Goal: Task Accomplishment & Management: Manage account settings

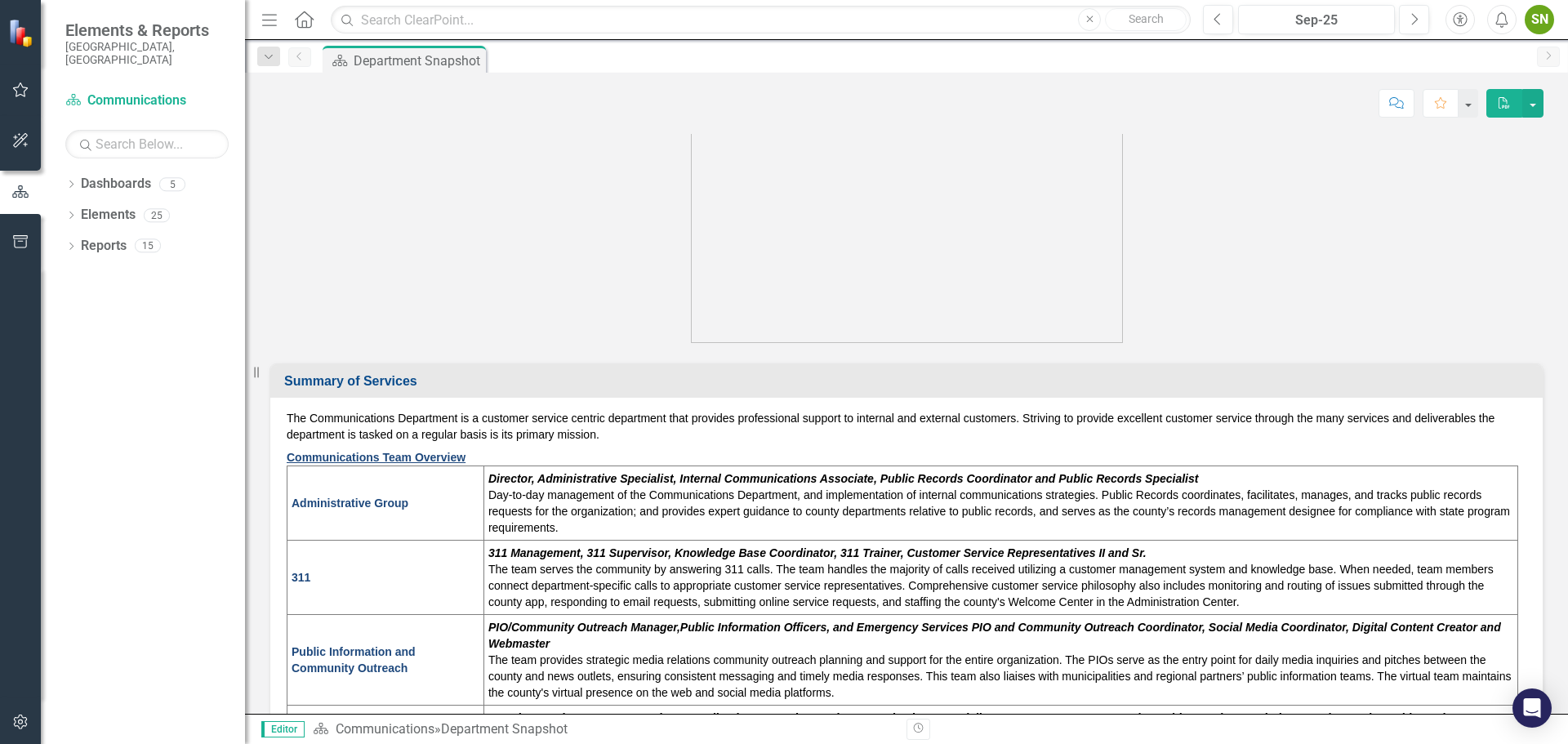
scroll to position [82, 0]
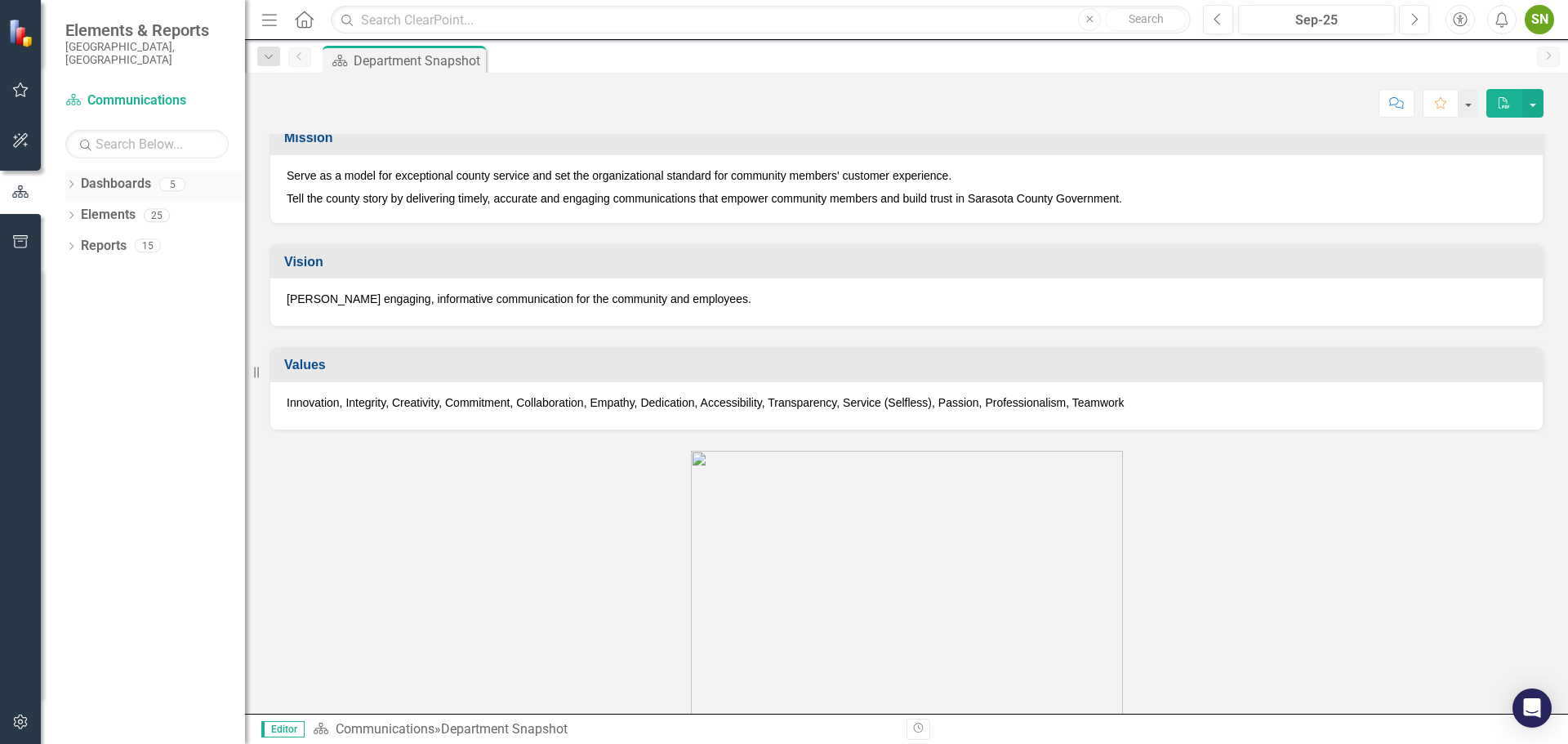
click at [80, 171] on div "Dropdown Dashboards 5" at bounding box center [155, 186] width 180 height 31
click at [172, 177] on div "5" at bounding box center [172, 184] width 26 height 14
click at [68, 181] on icon "Dropdown" at bounding box center [71, 185] width 12 height 9
click at [131, 269] on link "Communications" at bounding box center [167, 277] width 155 height 19
click at [176, 268] on link "Communications" at bounding box center [167, 277] width 155 height 19
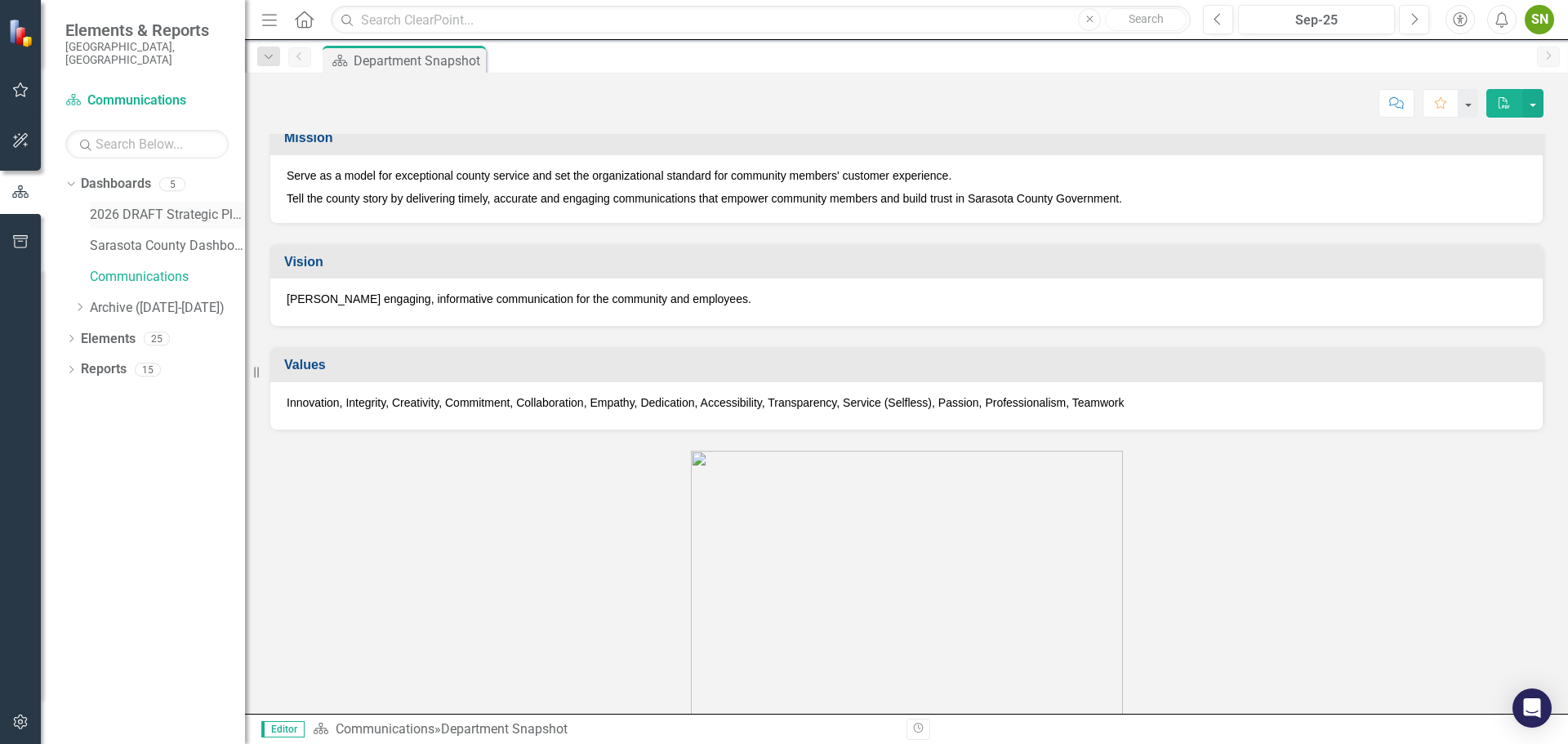
click at [182, 206] on link "2026 DRAFT Strategic Plan" at bounding box center [167, 215] width 155 height 19
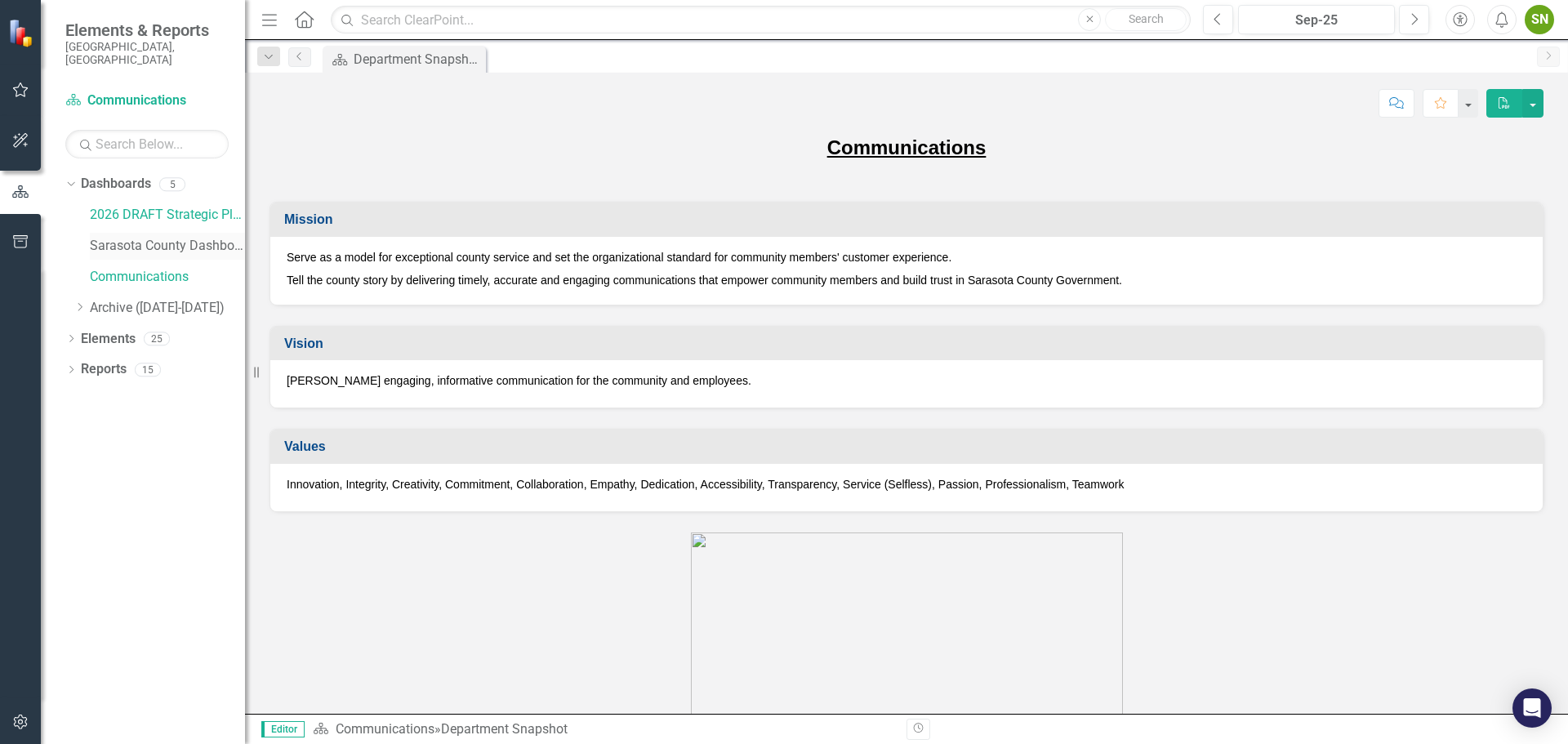
click at [163, 241] on link "Sarasota County Dashboard" at bounding box center [167, 246] width 155 height 19
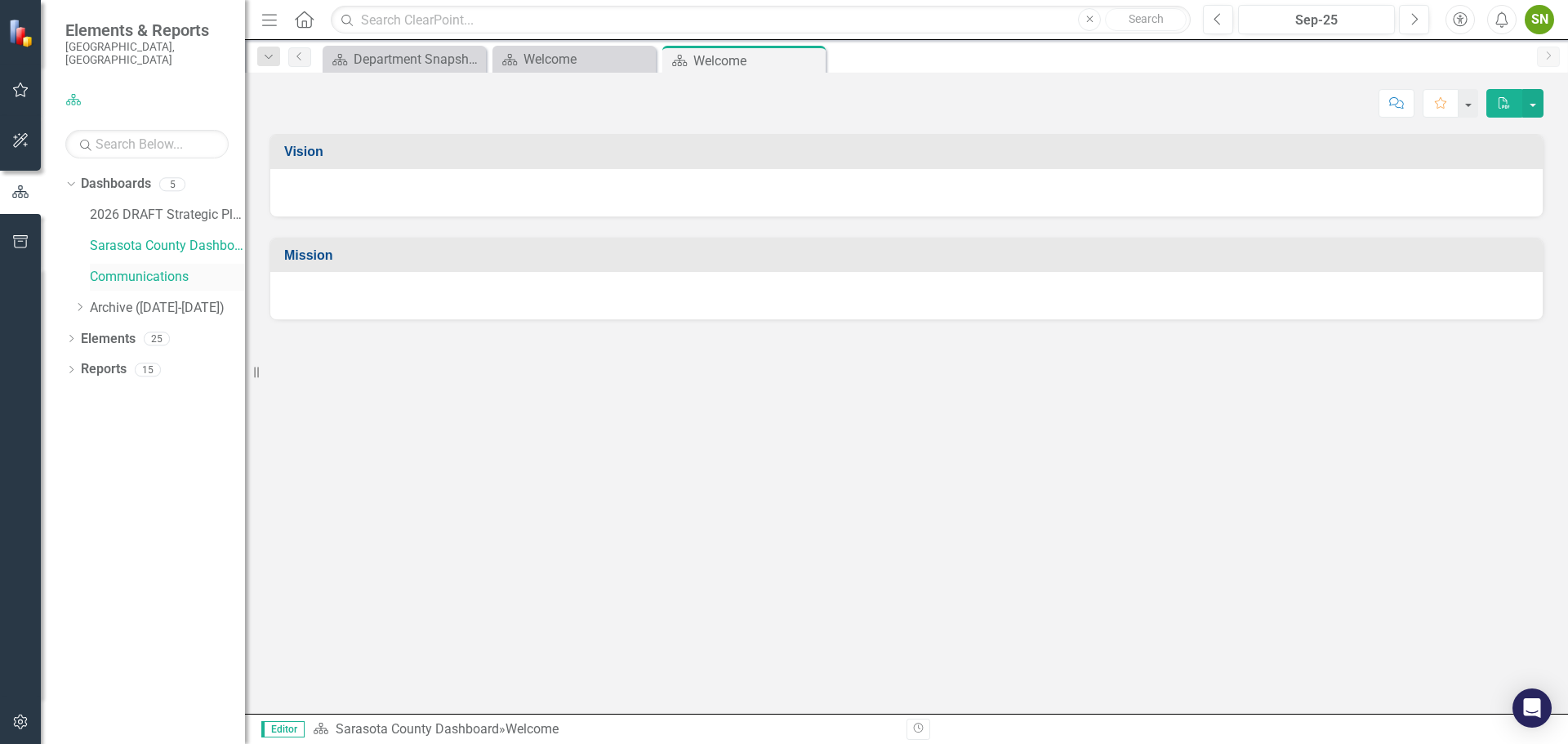
click at [169, 268] on link "Communications" at bounding box center [167, 277] width 155 height 19
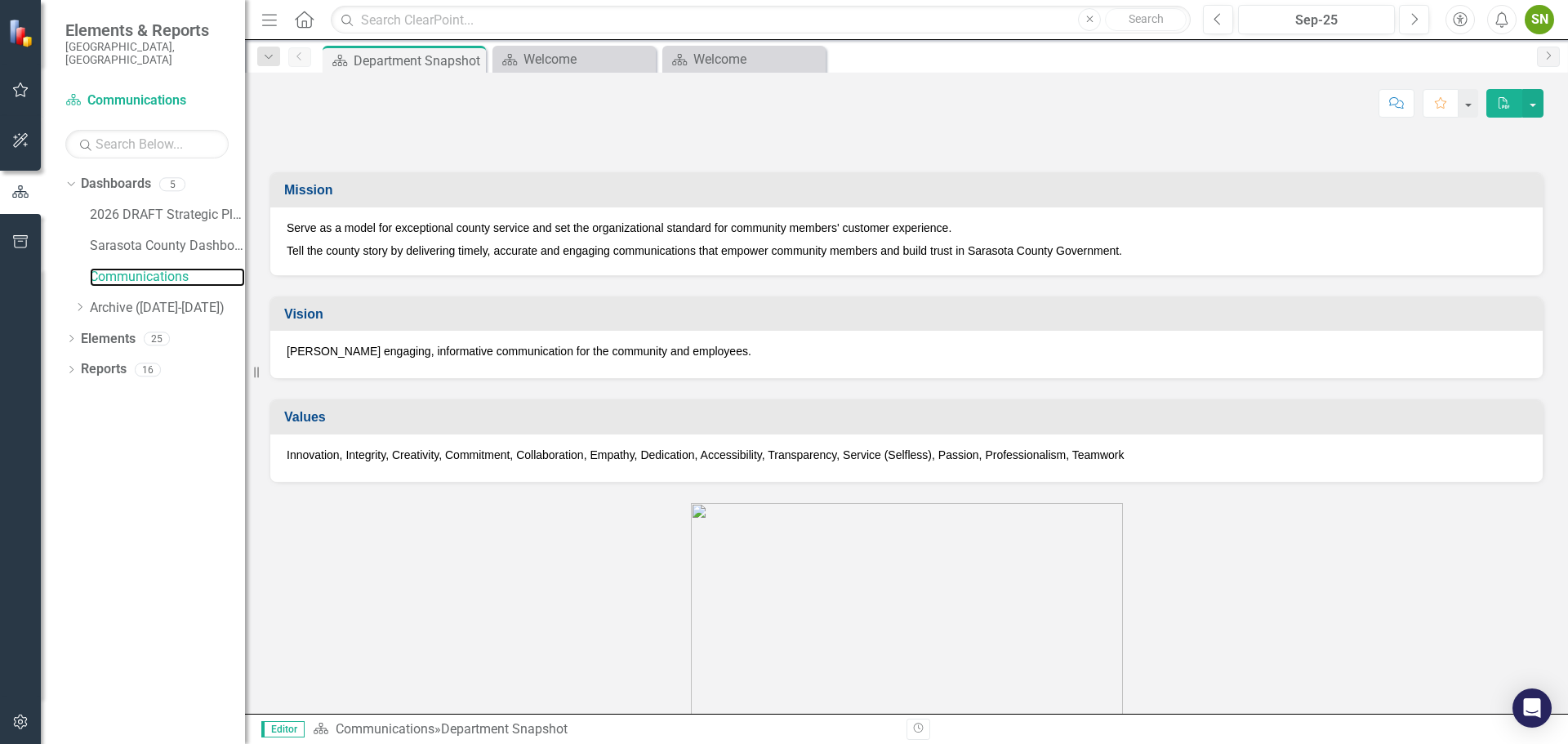
scroll to position [490, 0]
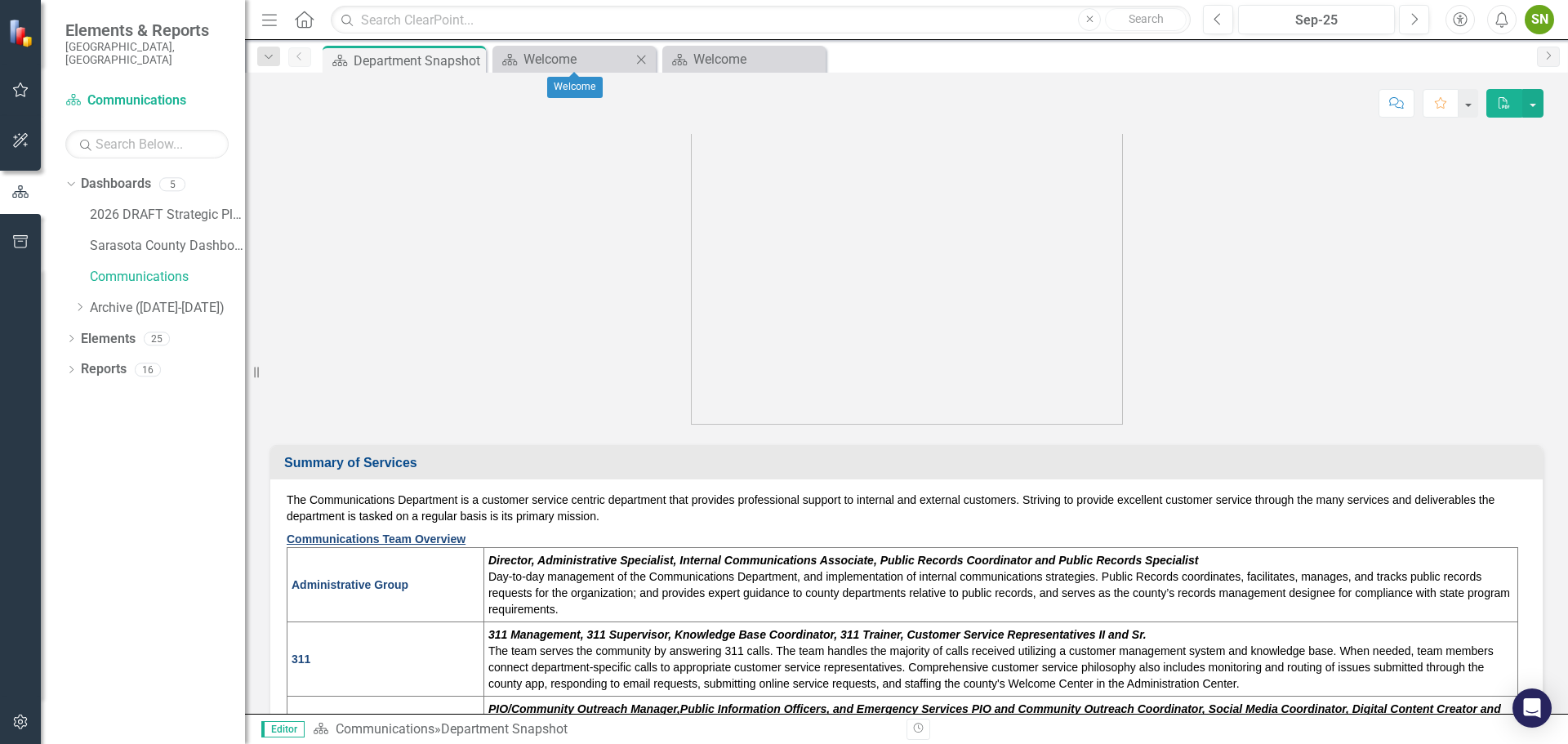
click at [639, 57] on icon "Close" at bounding box center [641, 59] width 16 height 13
click at [644, 58] on icon "Close" at bounding box center [641, 59] width 16 height 13
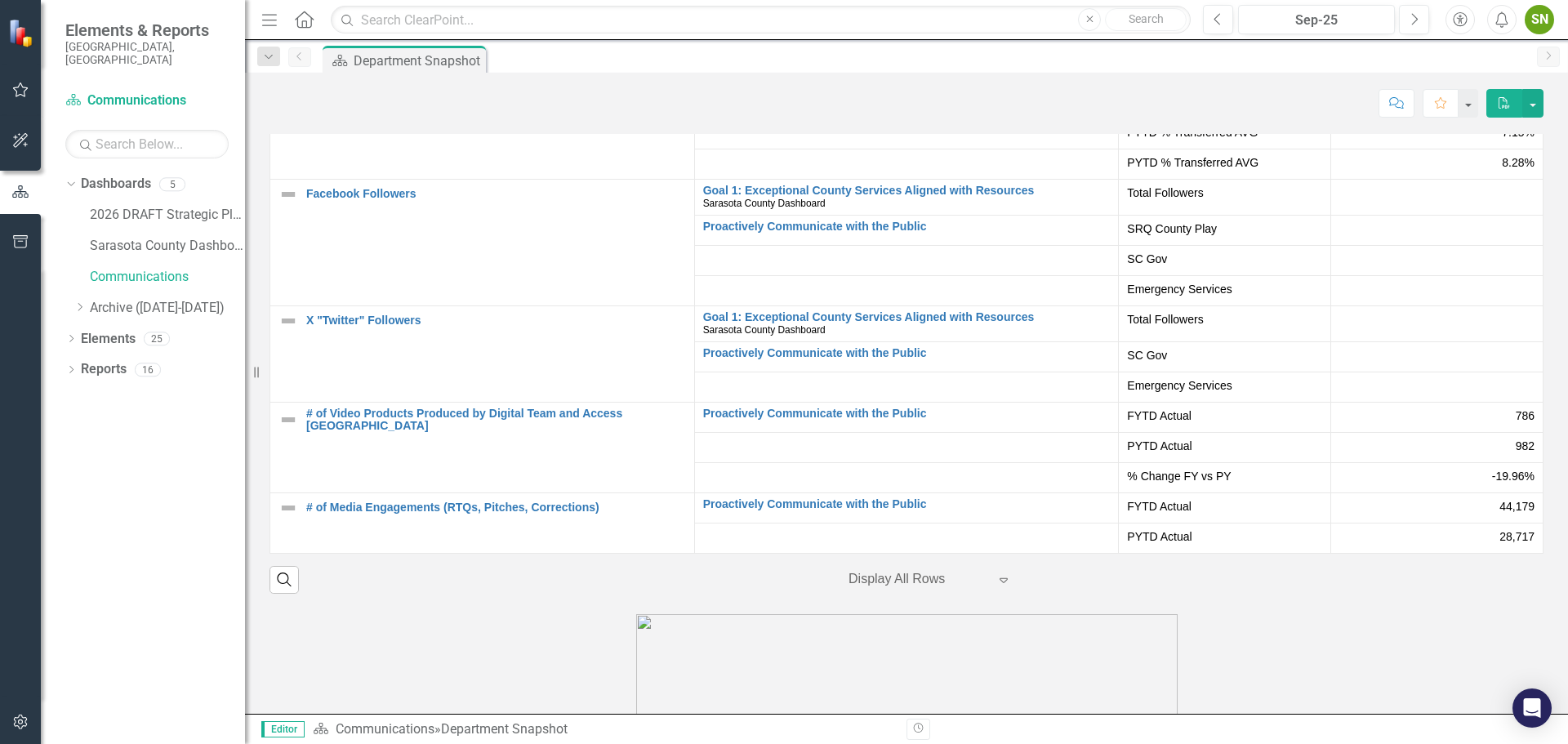
scroll to position [3185, 0]
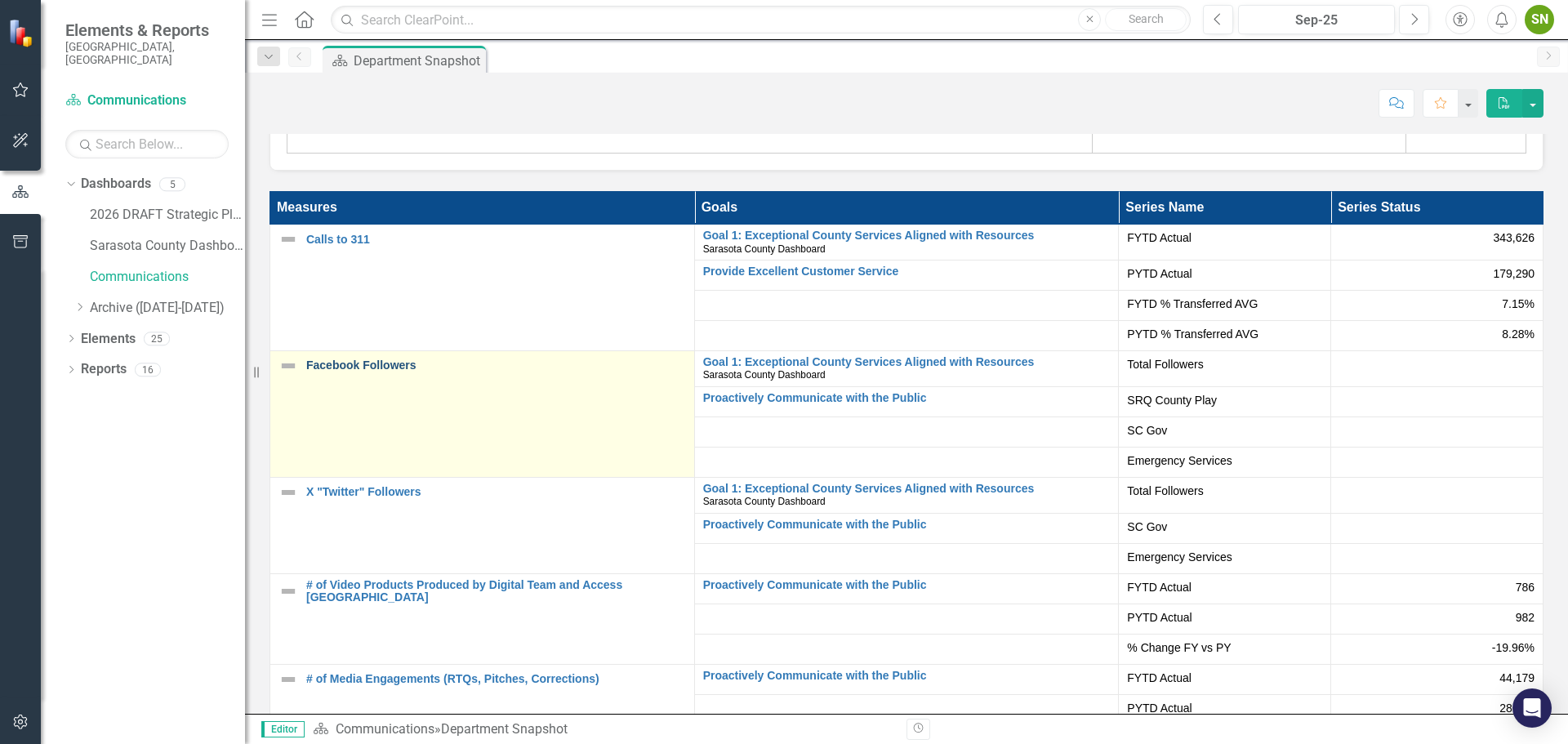
click at [399, 362] on link "Facebook Followers" at bounding box center [496, 365] width 380 height 12
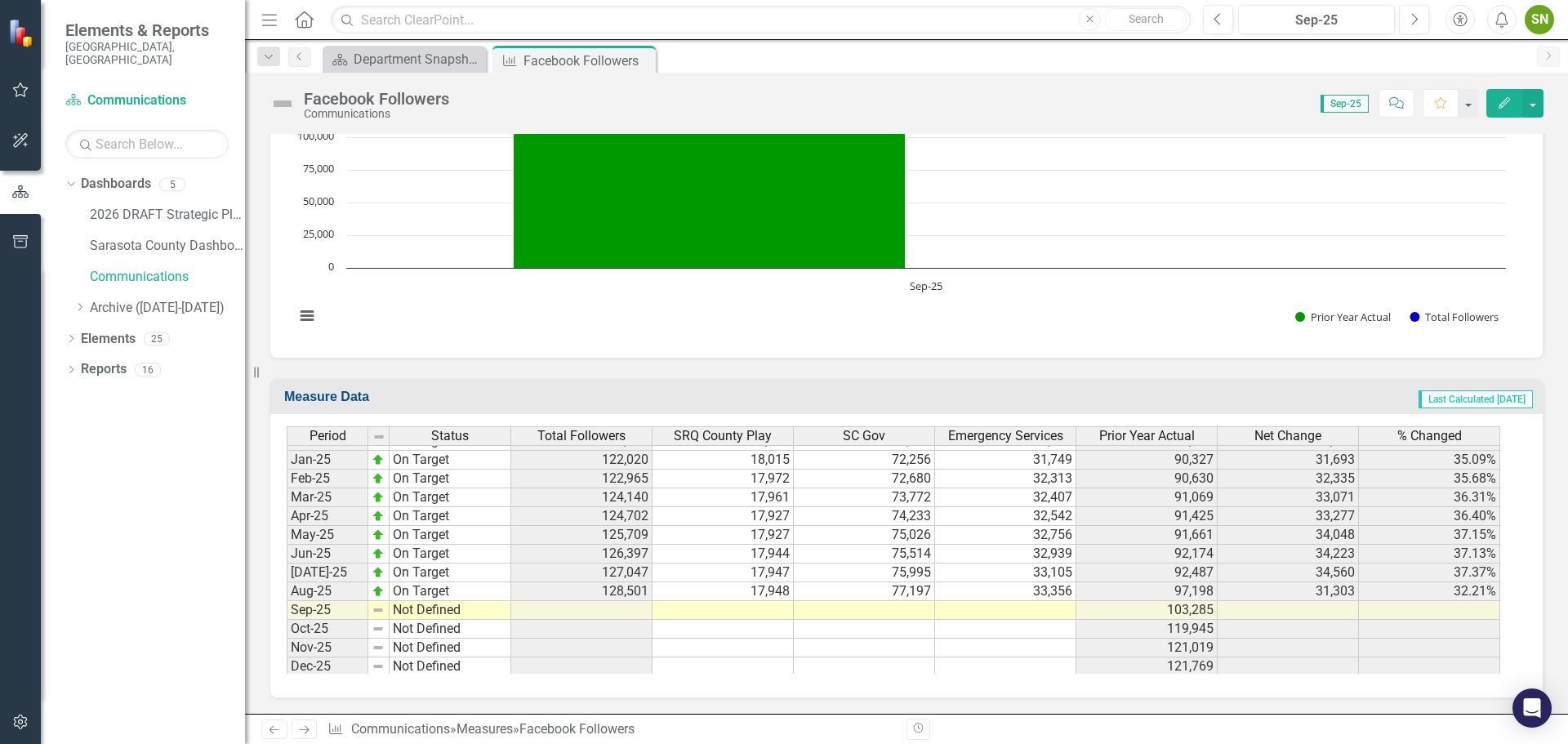
scroll to position [2535, 0]
click at [761, 485] on td "17,972" at bounding box center [723, 475] width 141 height 19
click at [761, 611] on td at bounding box center [723, 607] width 141 height 19
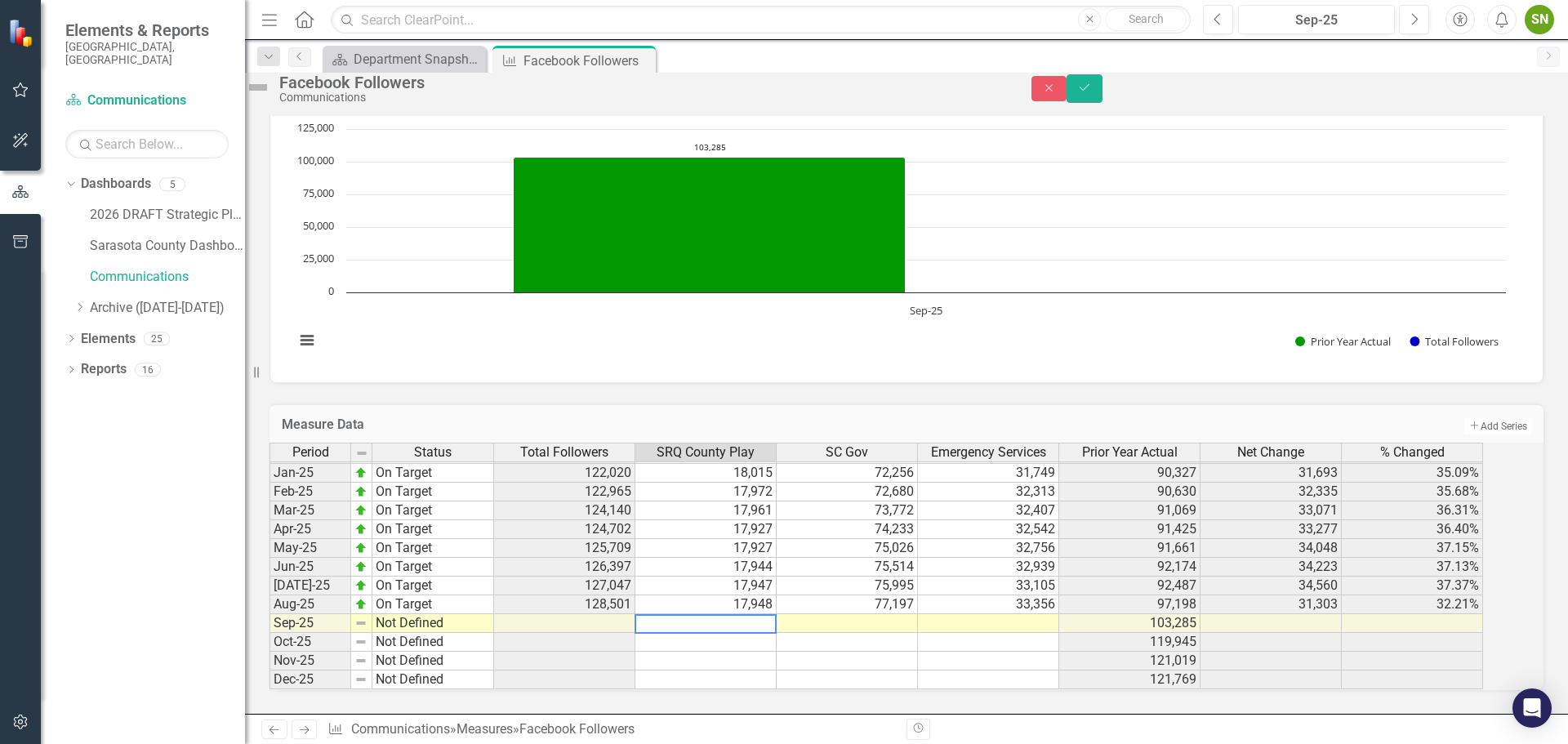
click at [777, 614] on textarea at bounding box center [705, 624] width 142 height 20
type textarea "17951"
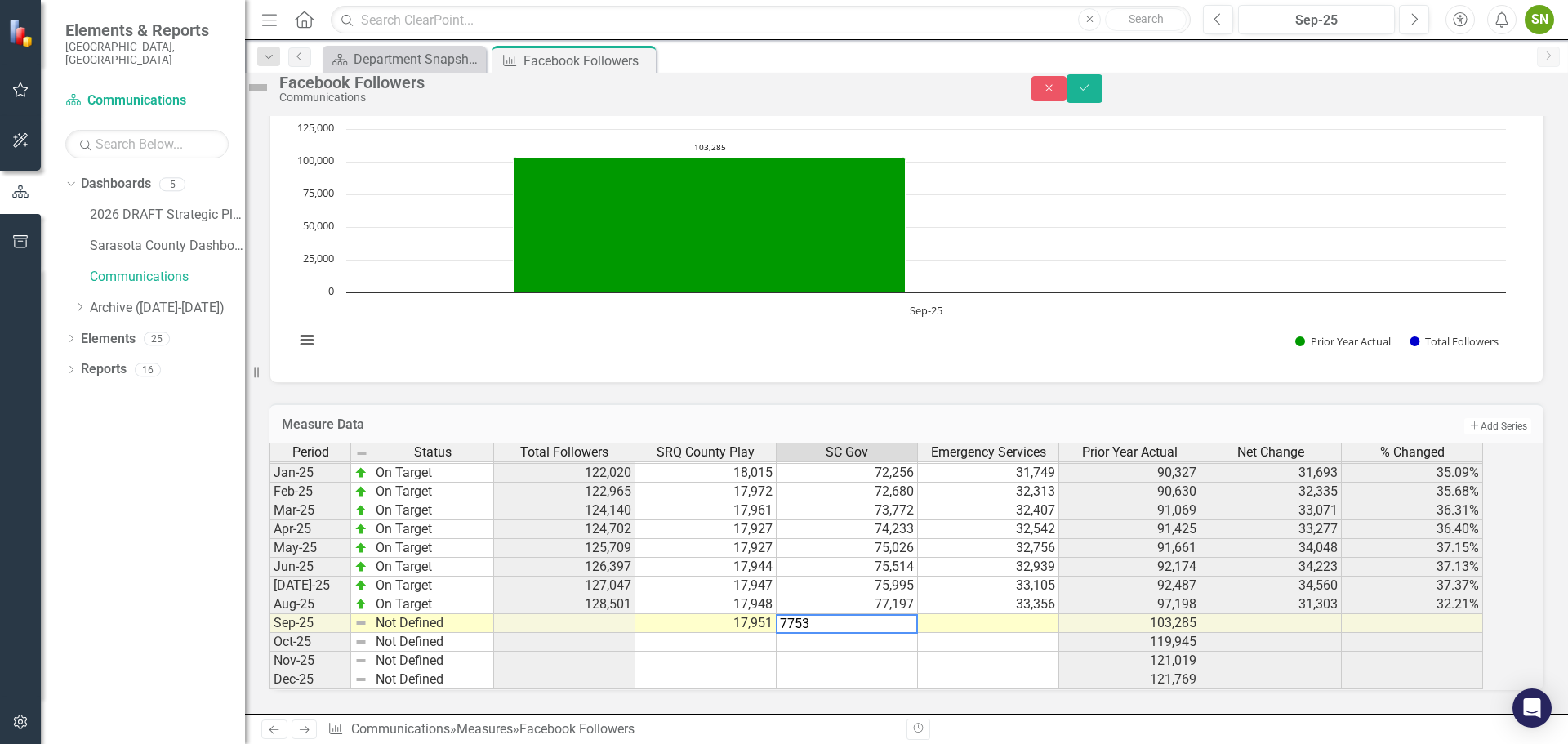
type textarea "77537"
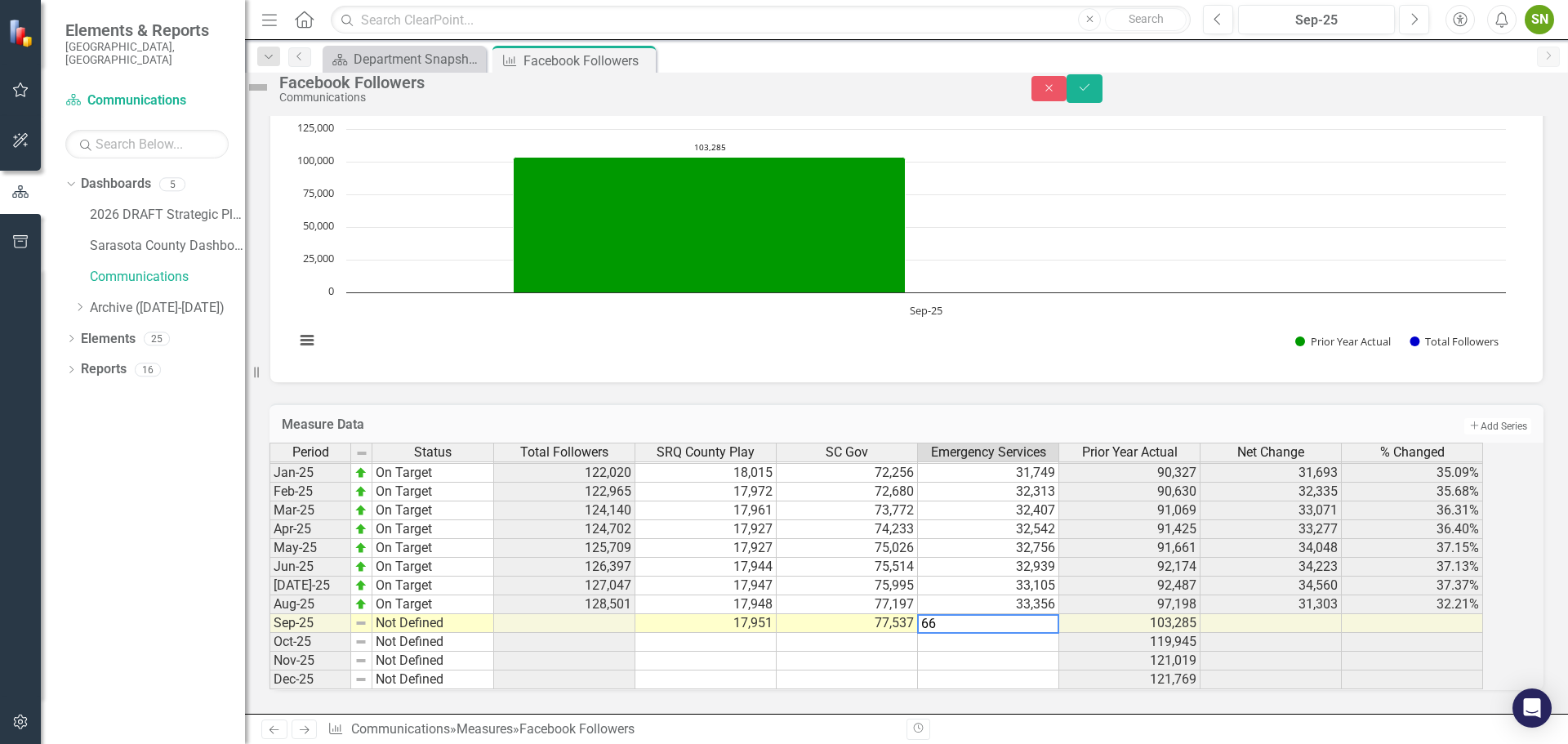
type textarea "6"
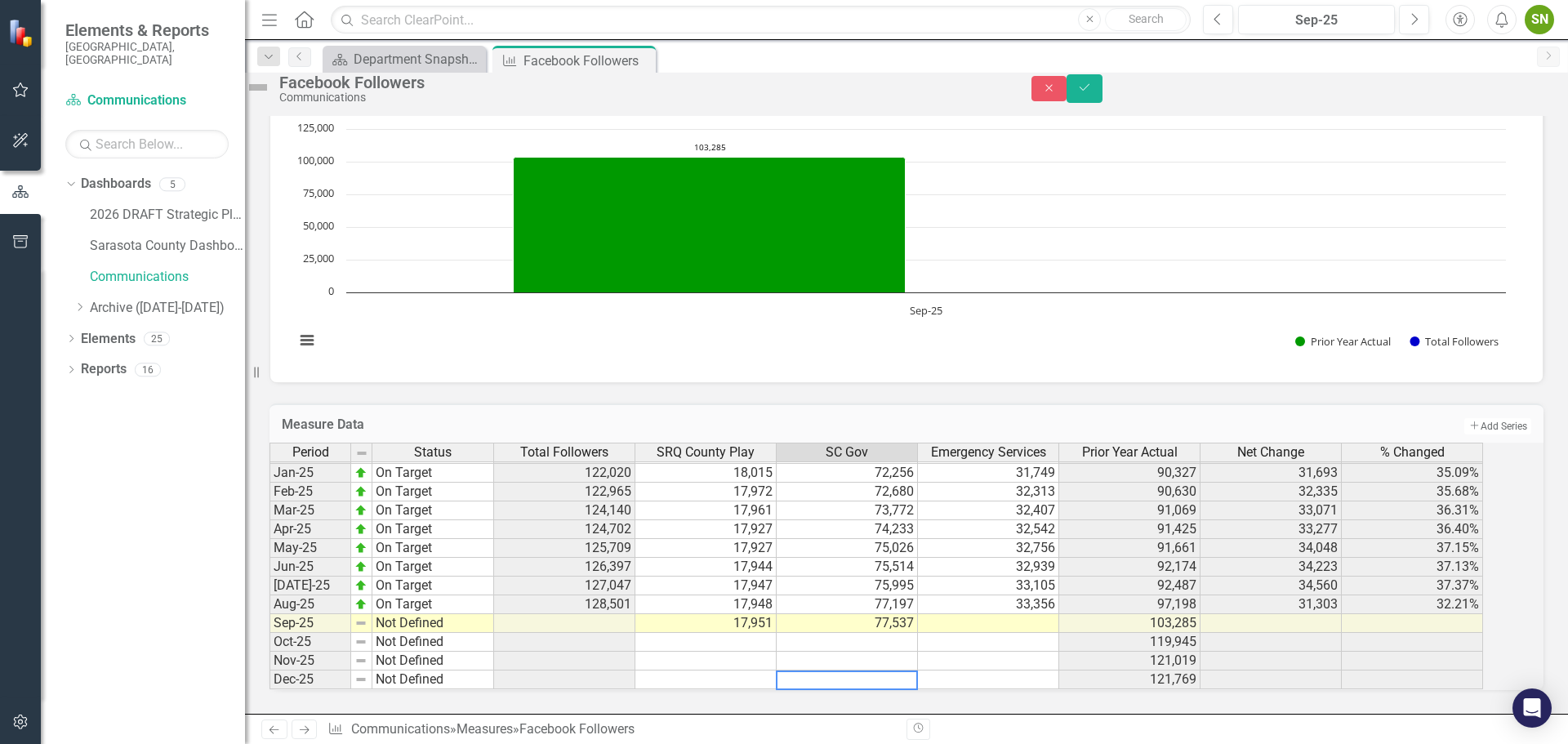
click at [1059, 614] on td at bounding box center [988, 623] width 141 height 19
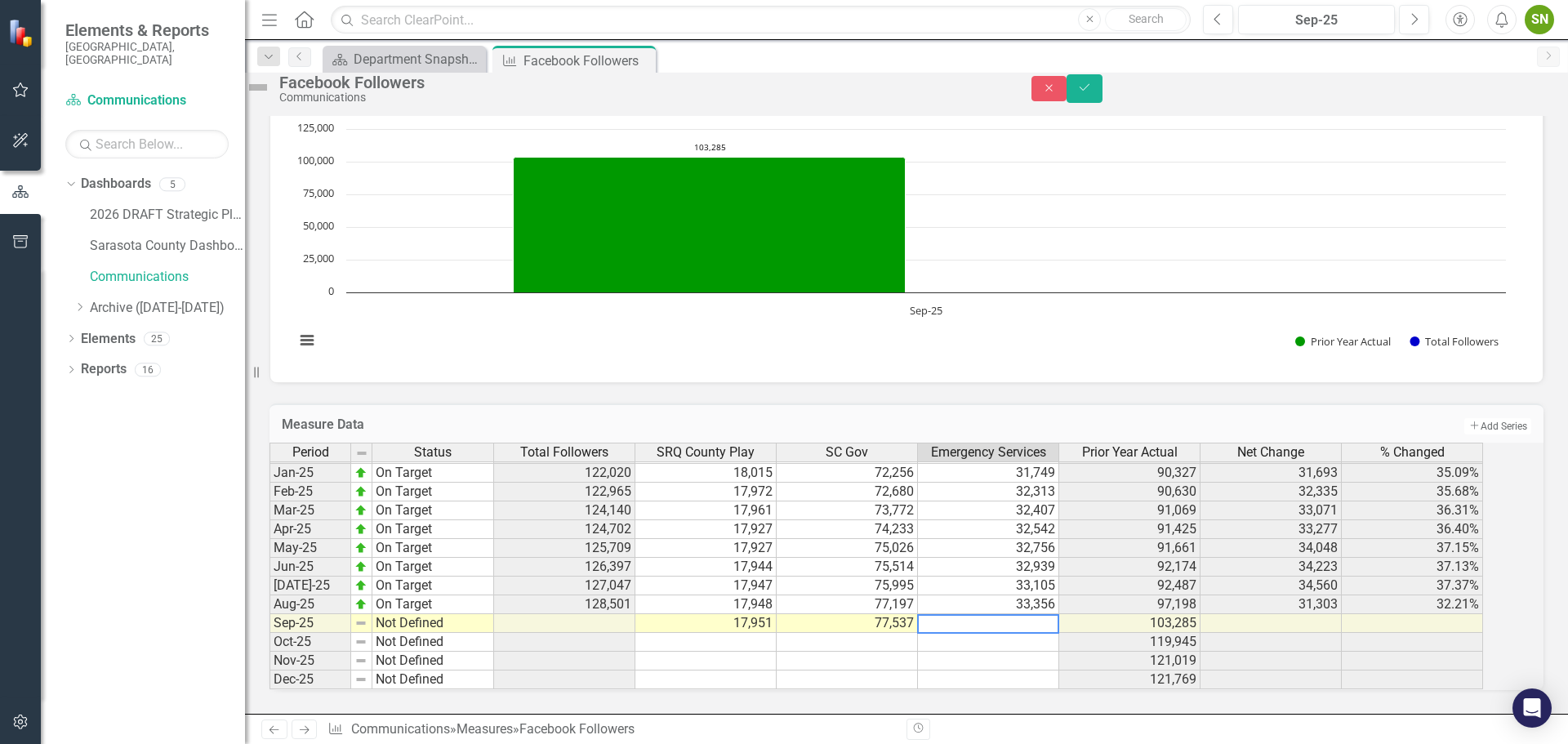
click at [1059, 614] on textarea at bounding box center [988, 624] width 142 height 20
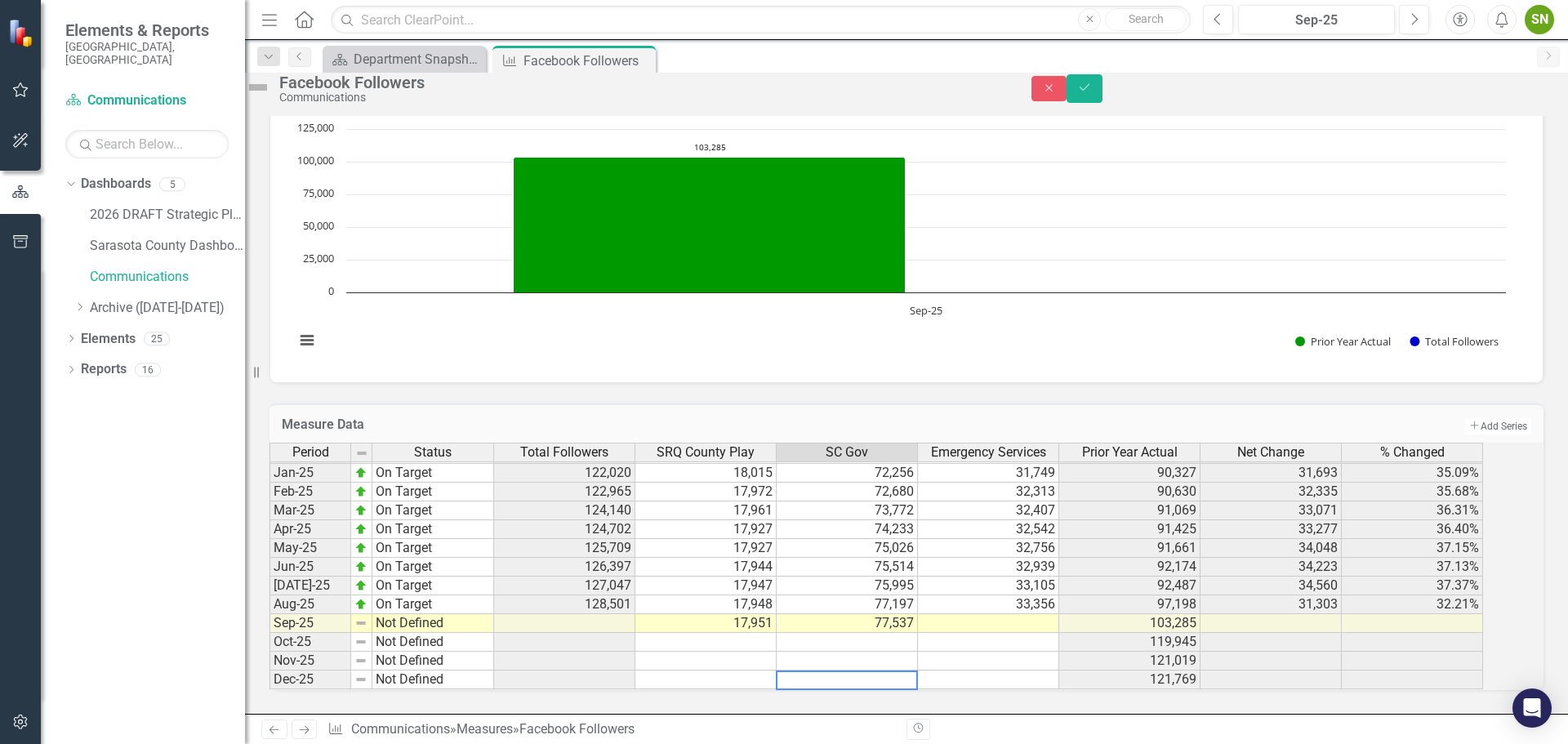
click at [1059, 614] on td at bounding box center [988, 623] width 141 height 19
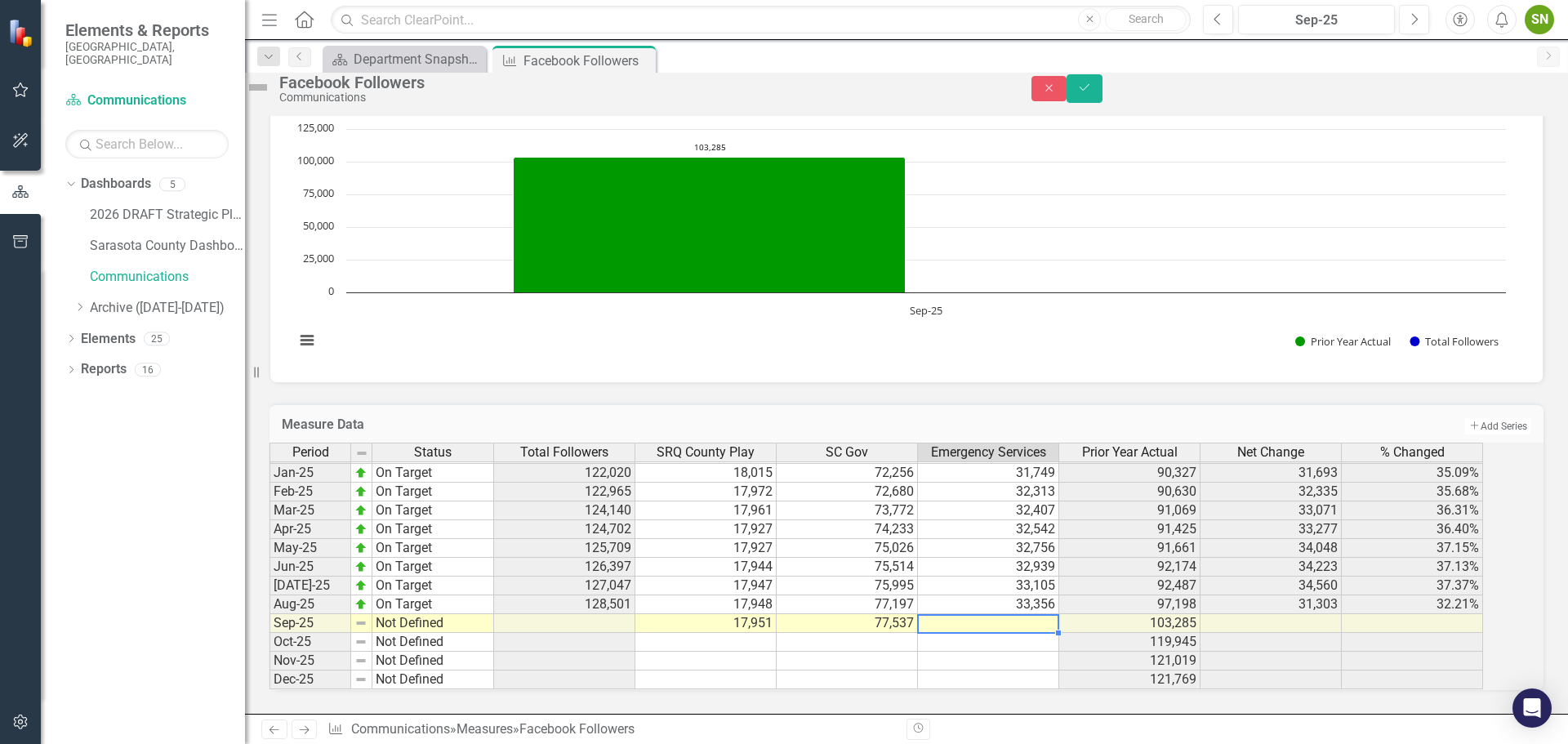
click at [1059, 614] on td at bounding box center [988, 623] width 141 height 19
click at [1059, 614] on textarea at bounding box center [988, 624] width 142 height 20
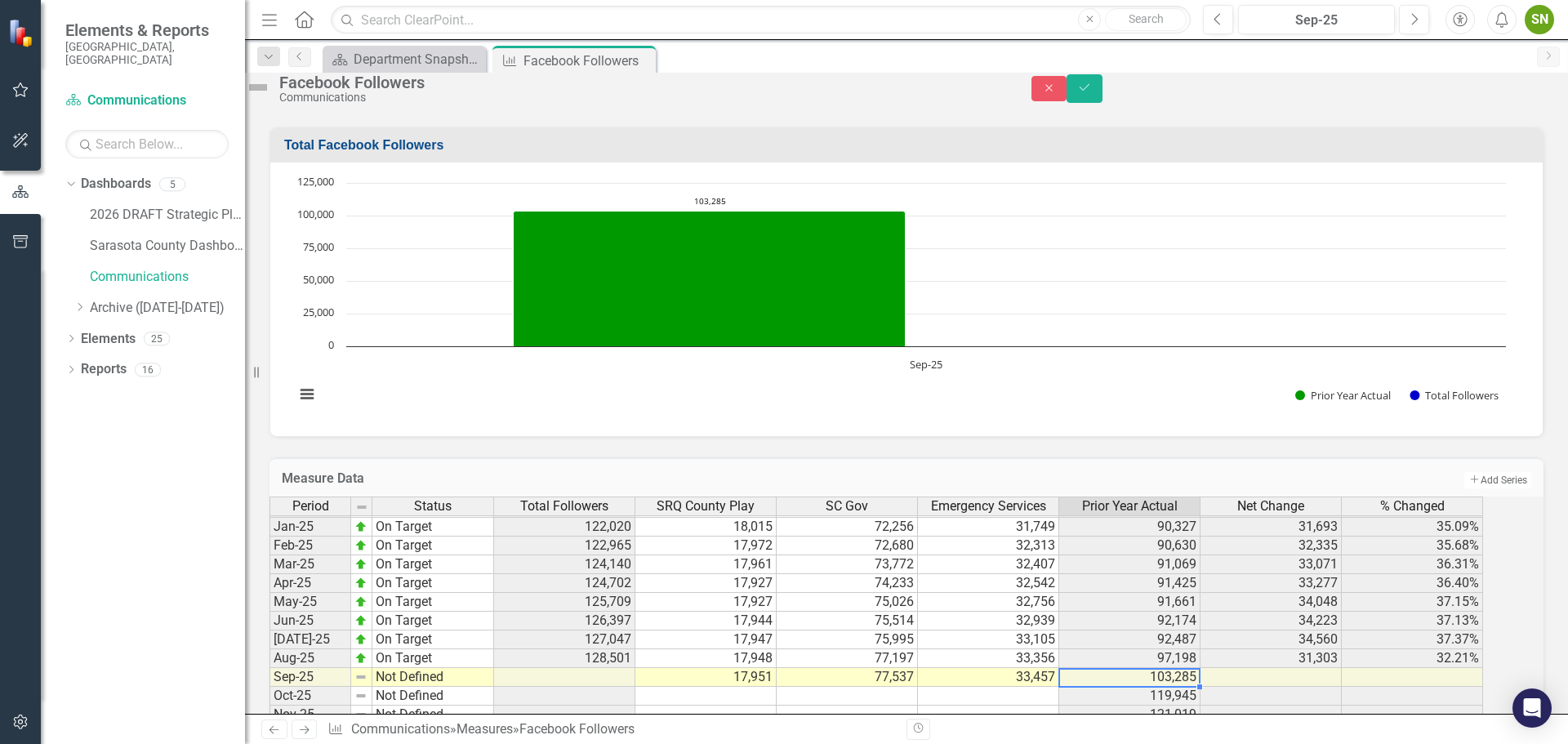
scroll to position [716, 0]
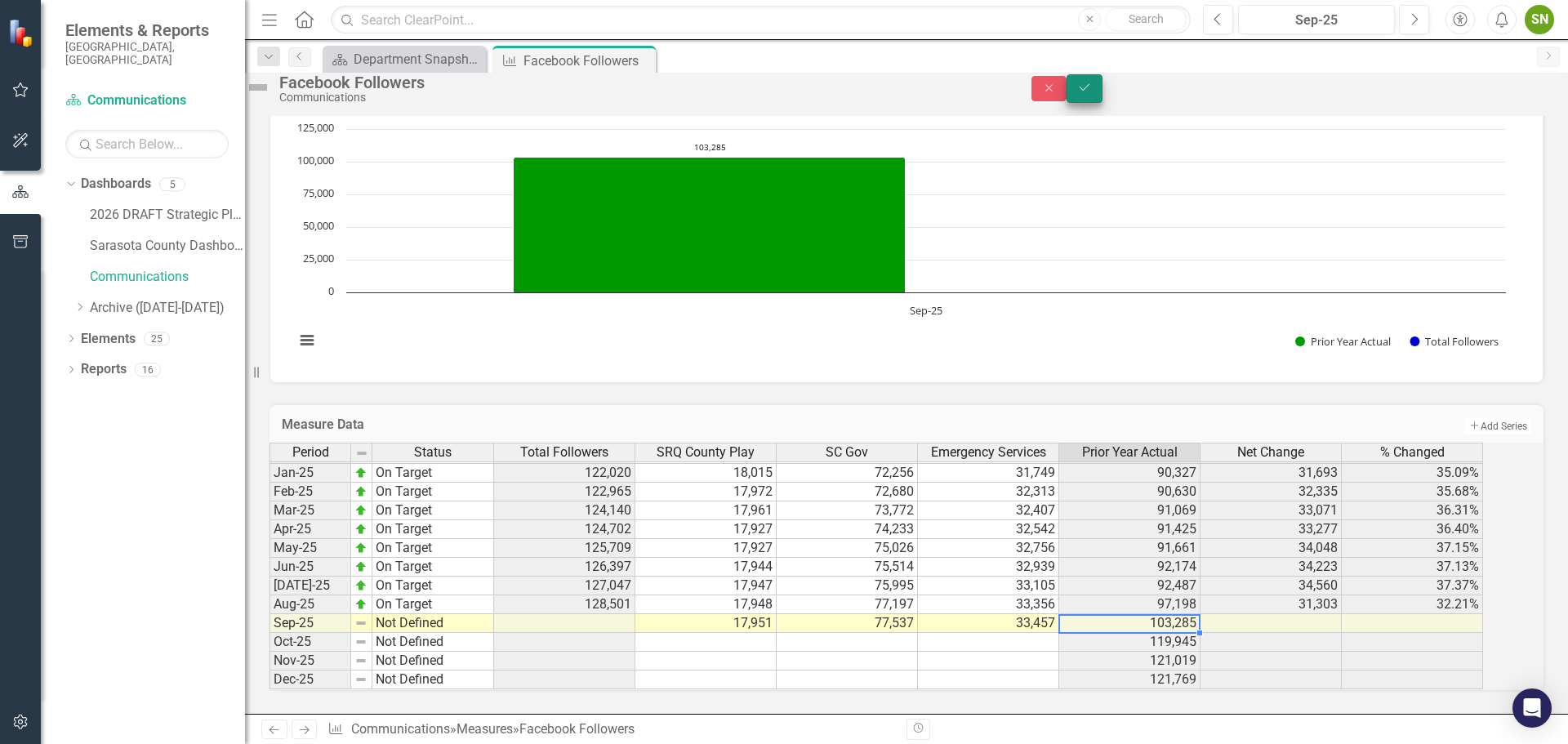
type textarea "33457"
click at [1092, 93] on icon "Save" at bounding box center [1084, 87] width 15 height 12
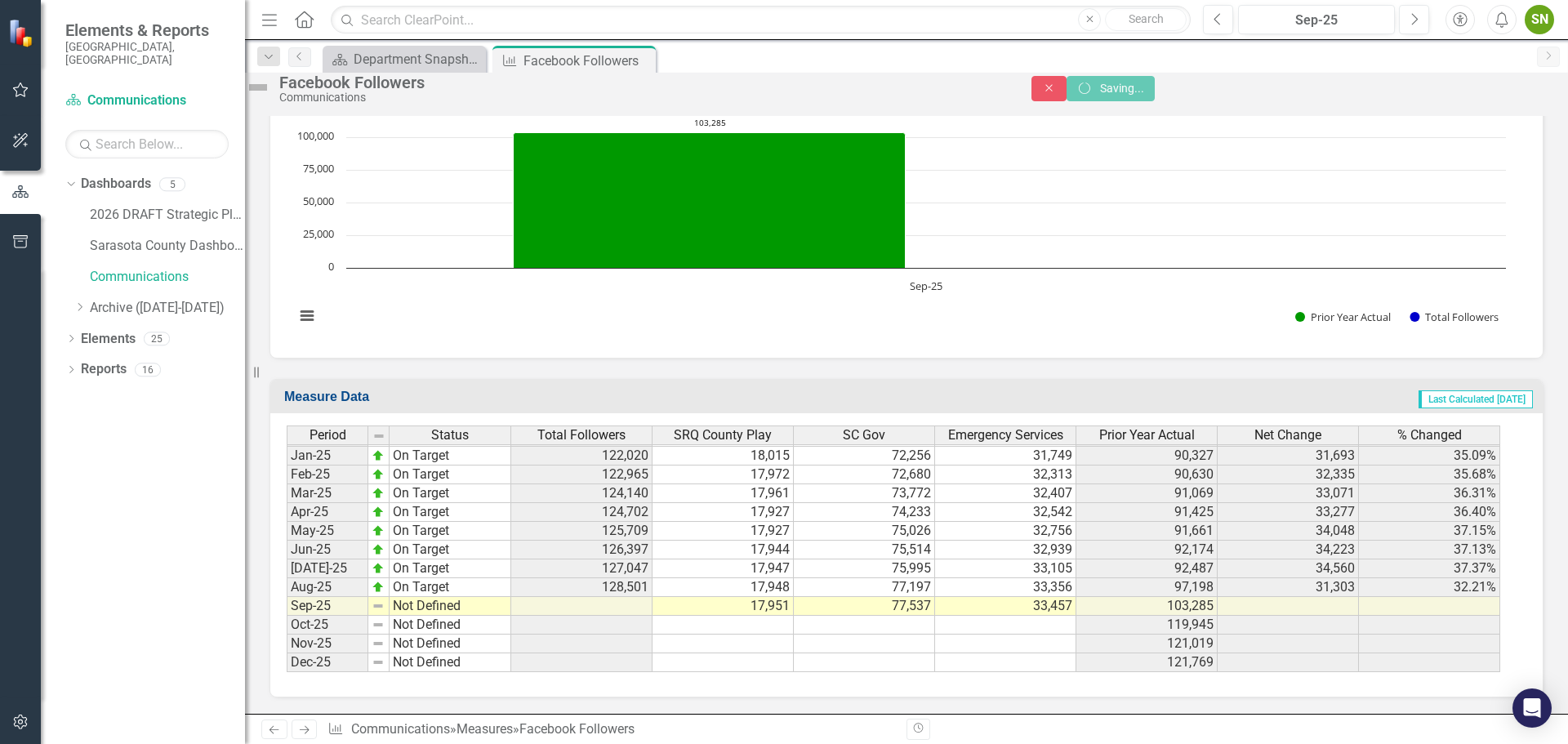
scroll to position [712, 0]
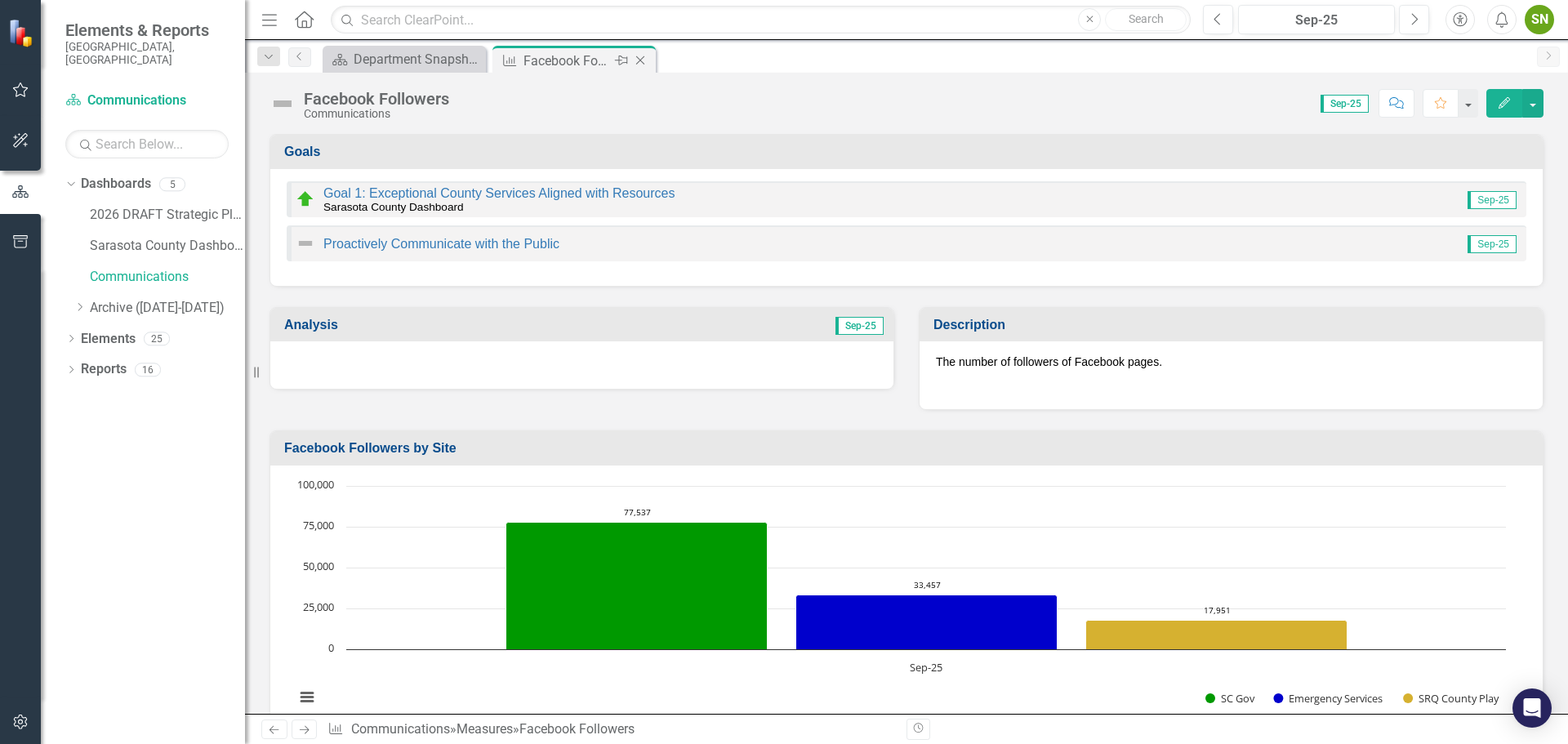
click at [643, 58] on icon at bounding box center [640, 60] width 9 height 9
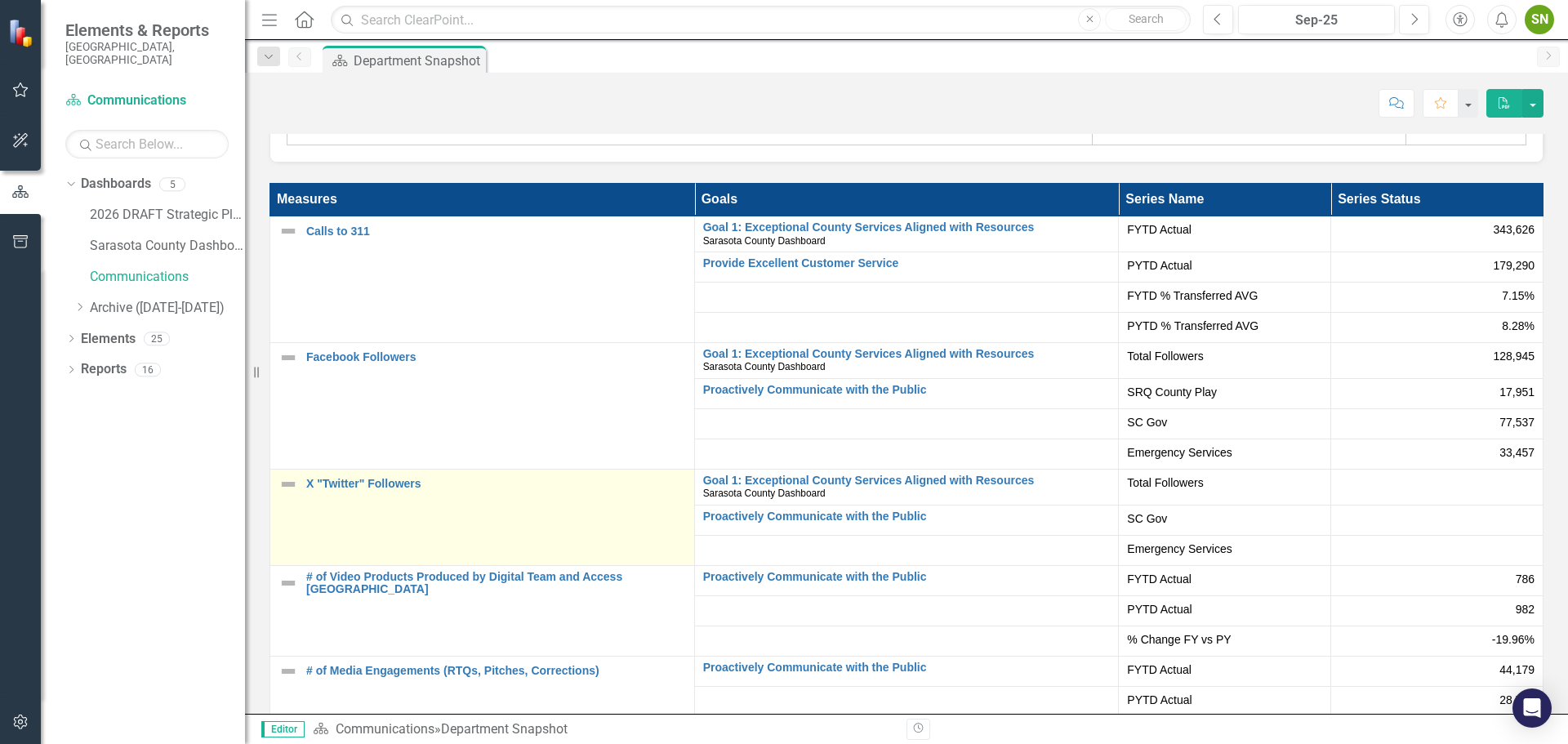
scroll to position [3185, 0]
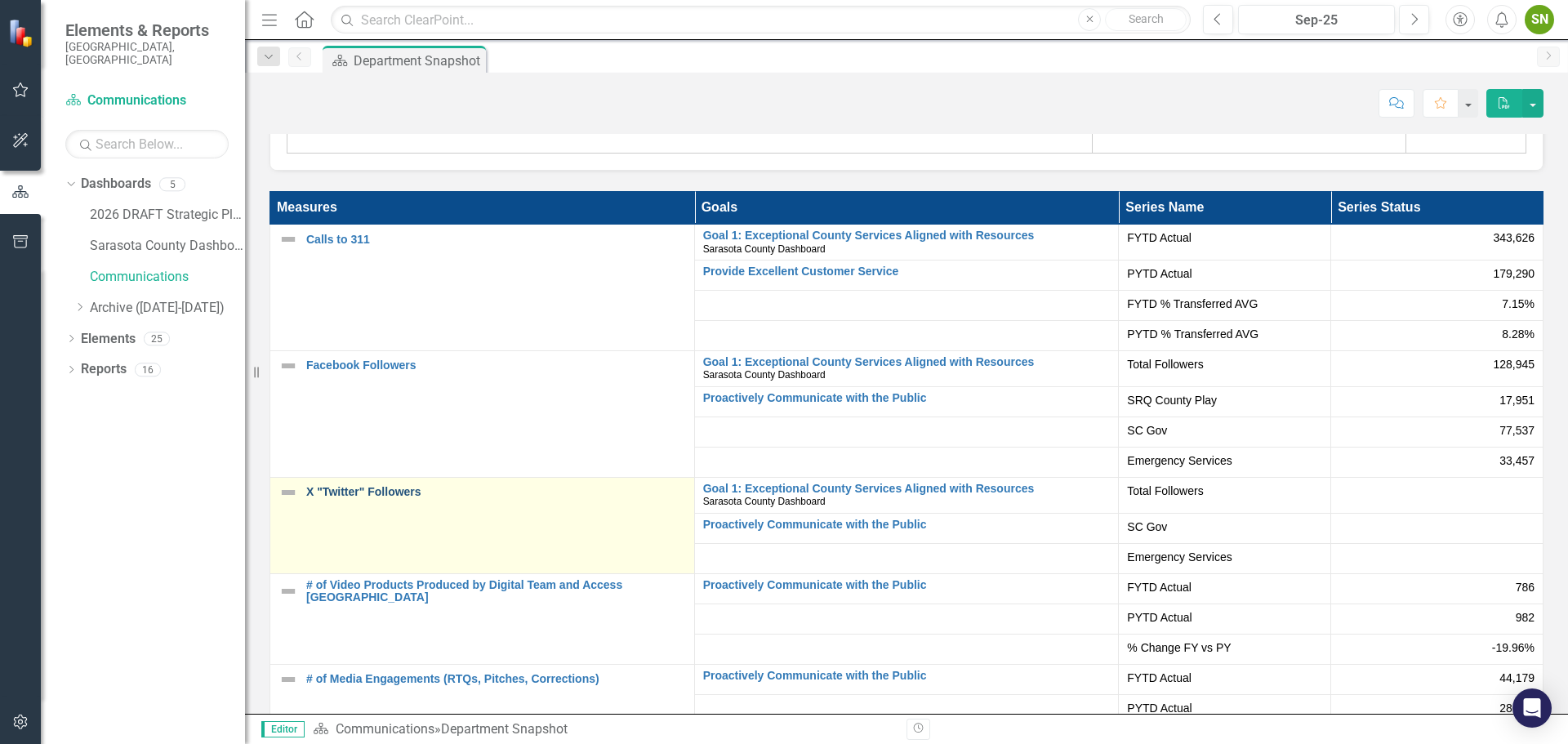
click at [377, 496] on link "X "Twitter" Followers" at bounding box center [496, 492] width 380 height 12
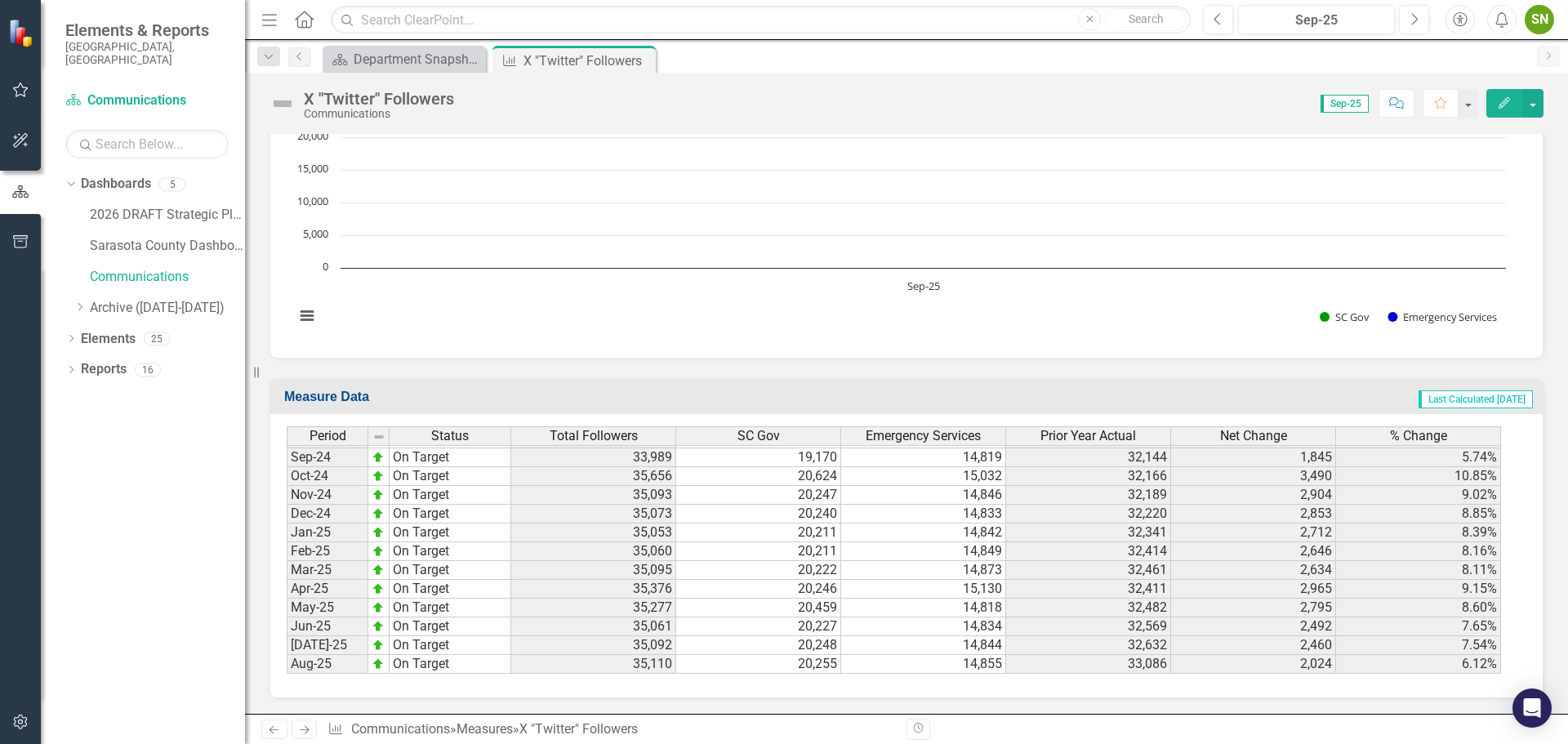
scroll to position [2535, 0]
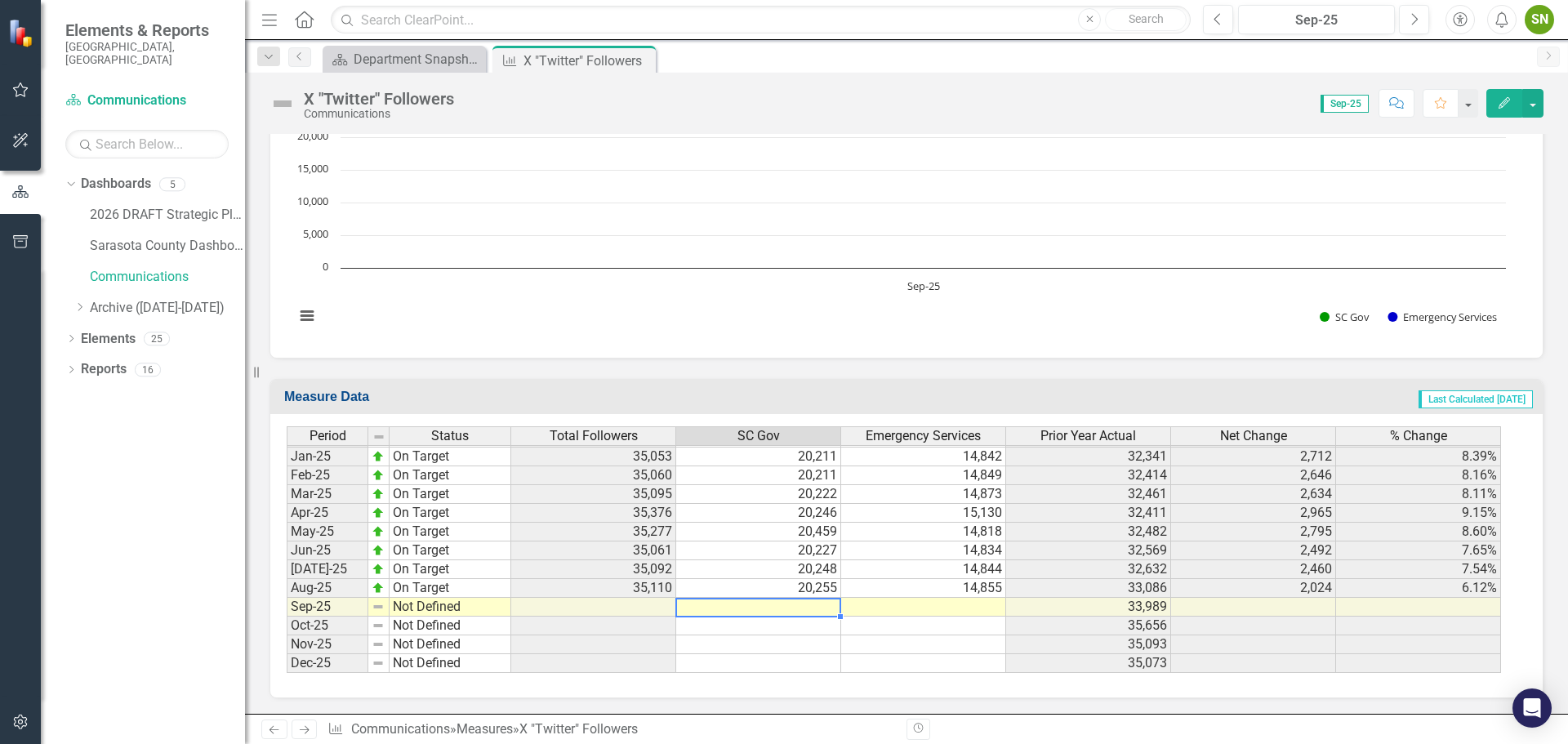
click at [815, 466] on td "20,211" at bounding box center [759, 456] width 165 height 19
click at [825, 610] on td at bounding box center [759, 607] width 165 height 19
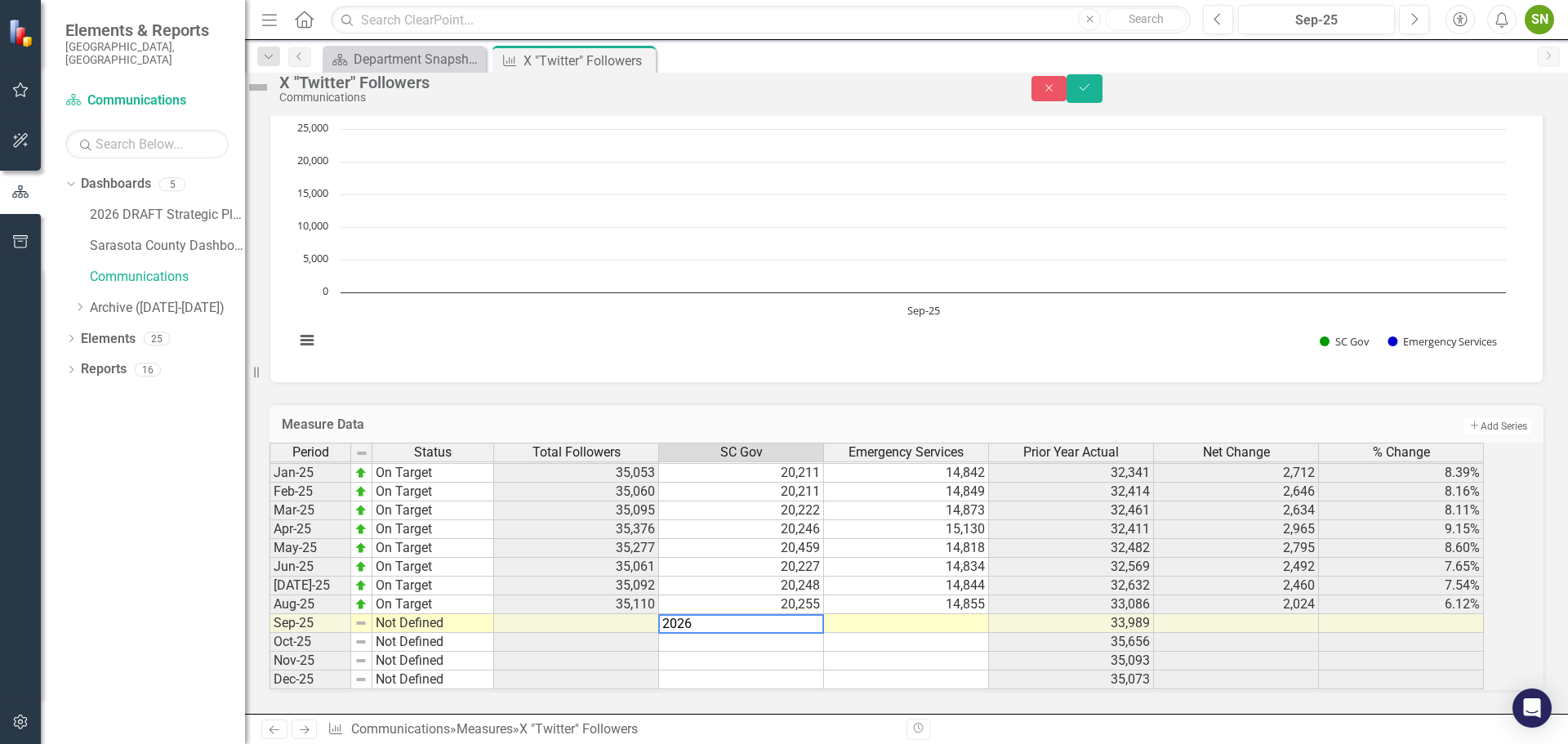
type textarea "20265"
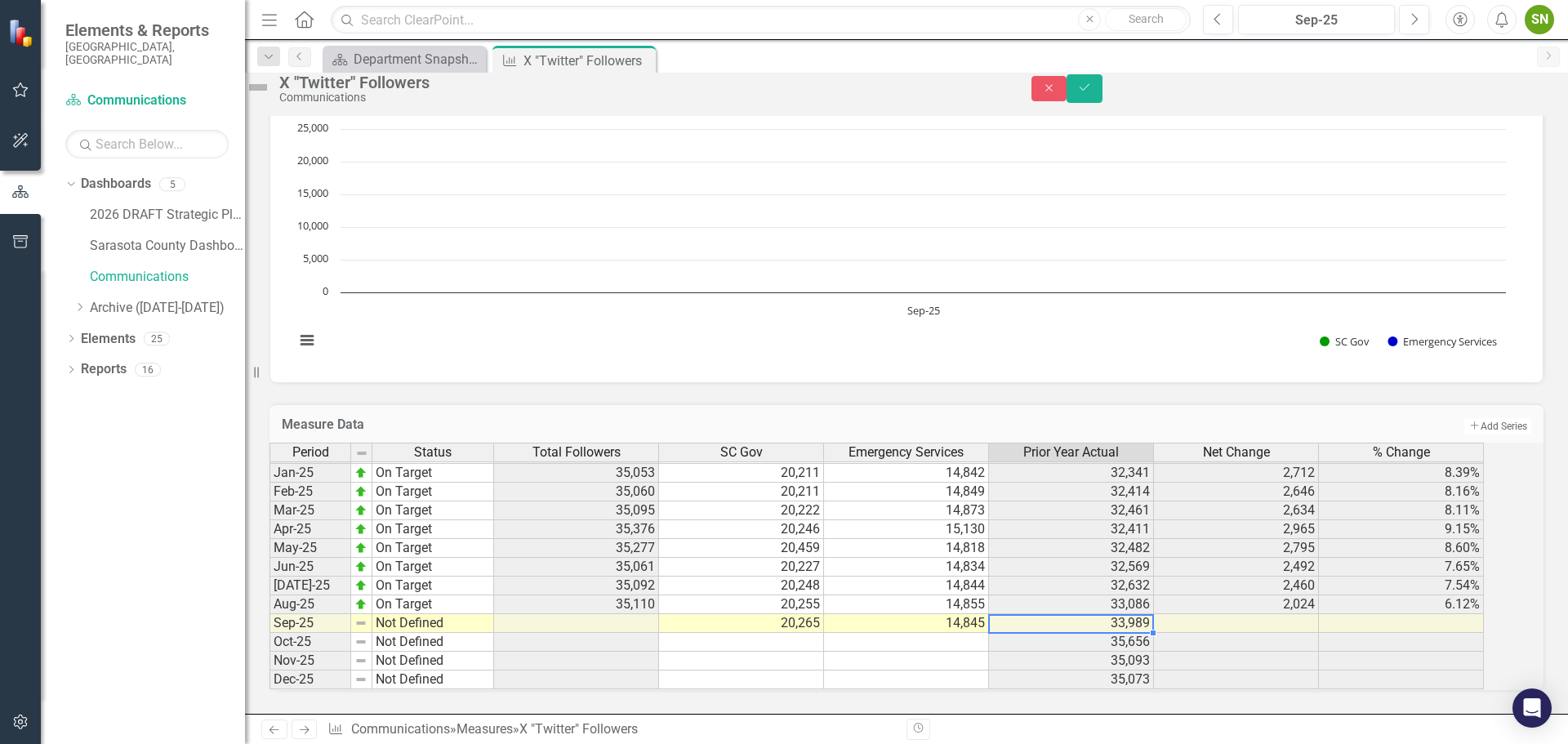
scroll to position [716, 0]
type textarea "14845"
click at [1102, 101] on button "Save" at bounding box center [1084, 88] width 36 height 29
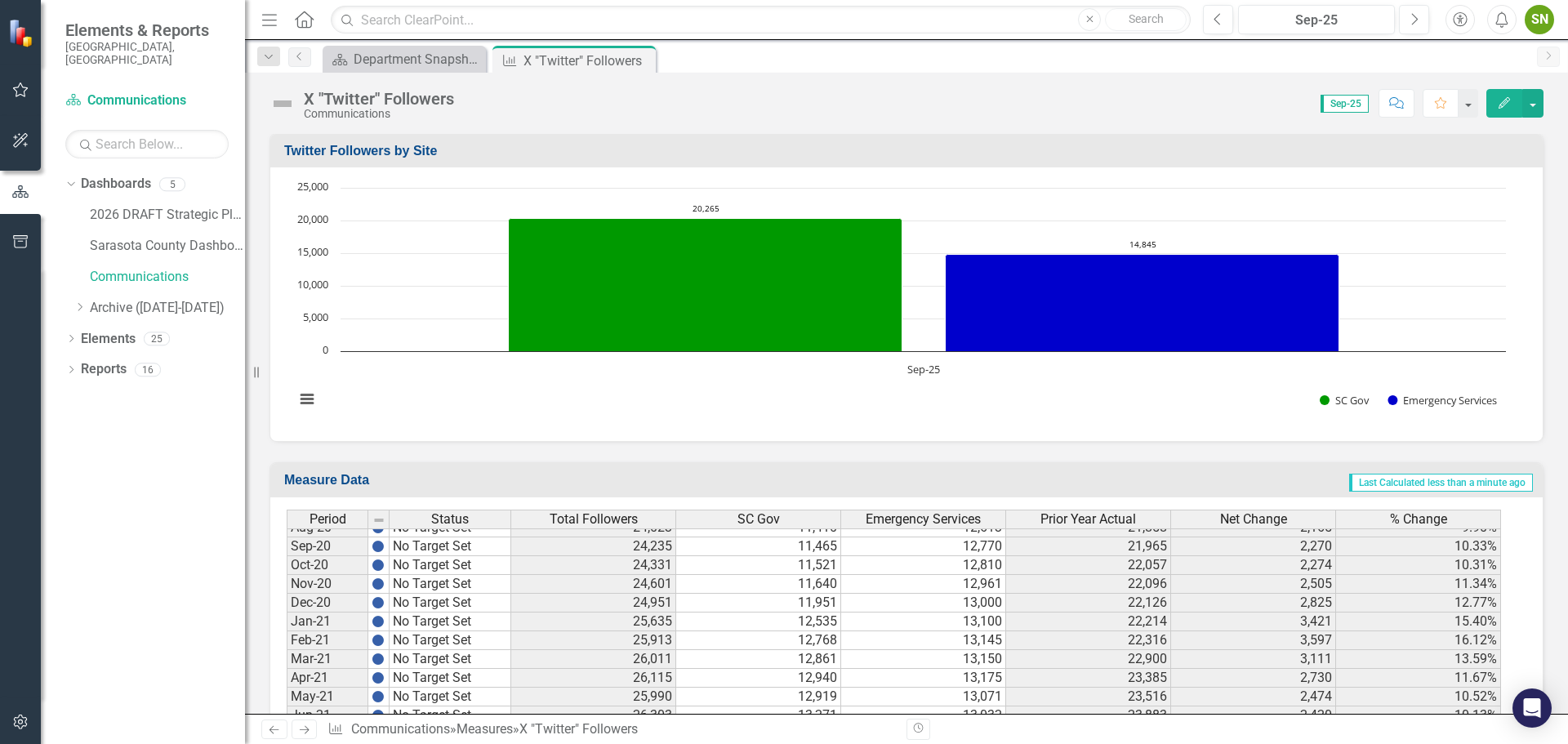
scroll to position [1775, 0]
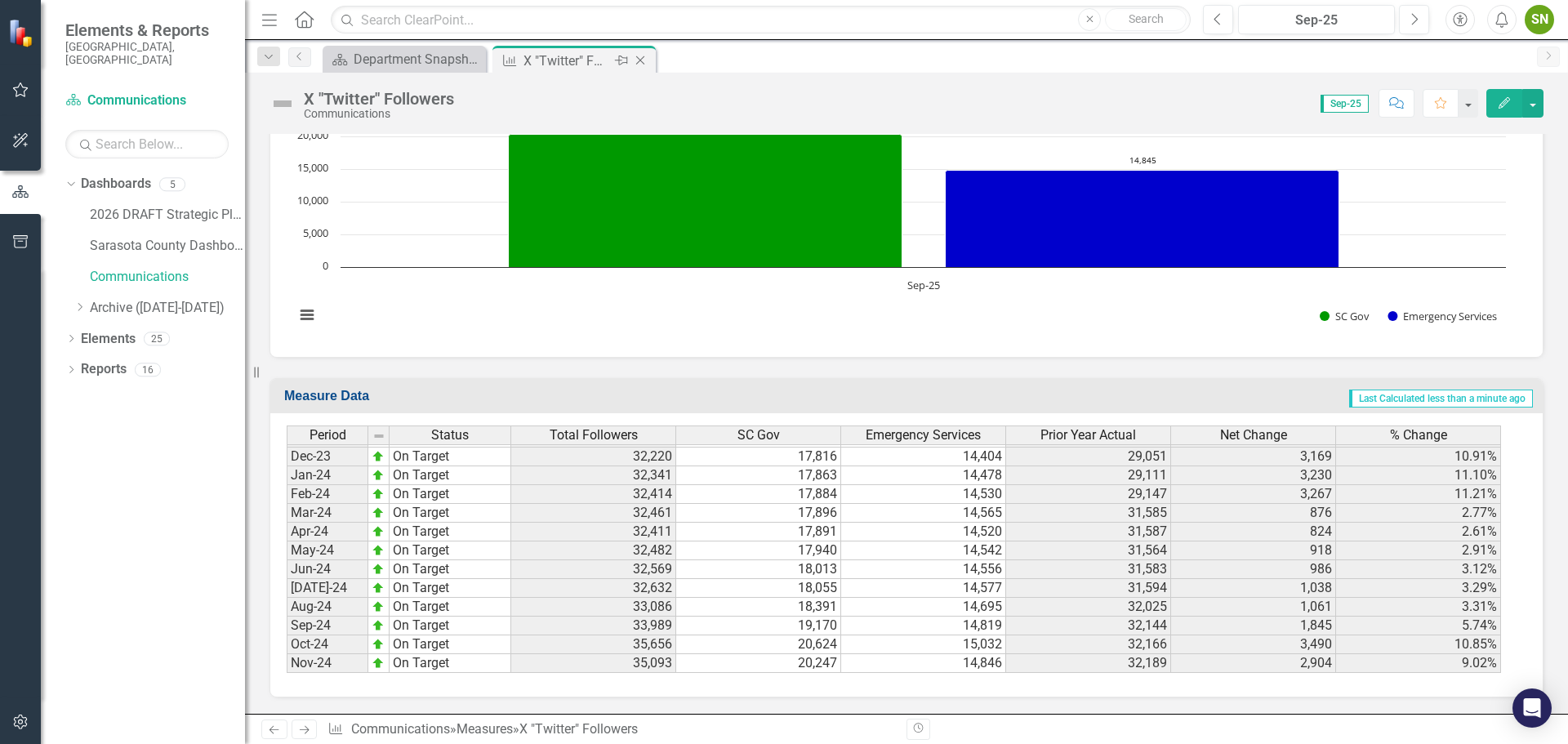
click at [637, 58] on icon "Close" at bounding box center [640, 60] width 16 height 13
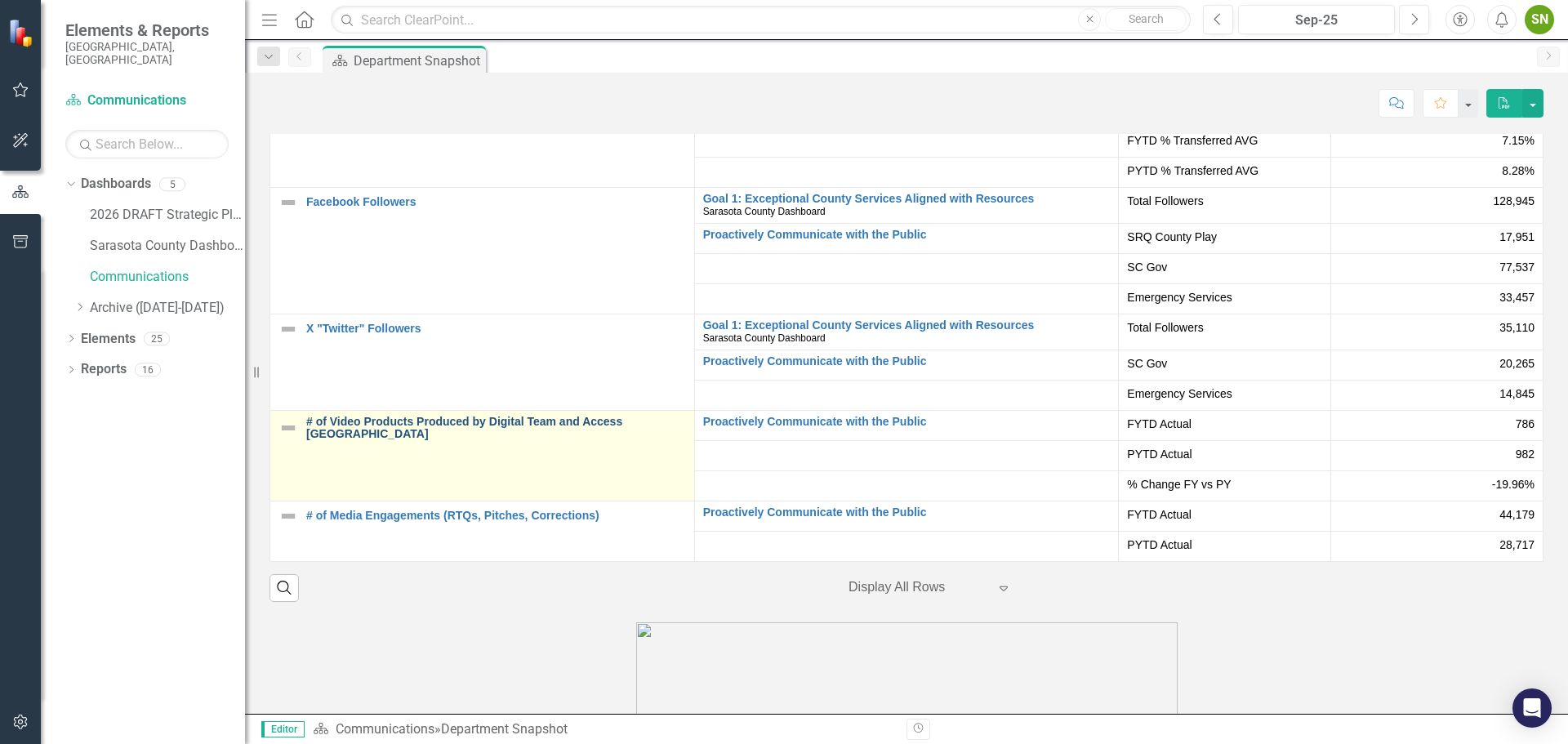
click at [466, 422] on link "# of Video Products Produced by Digital Team and Access [GEOGRAPHIC_DATA]" at bounding box center [496, 428] width 380 height 26
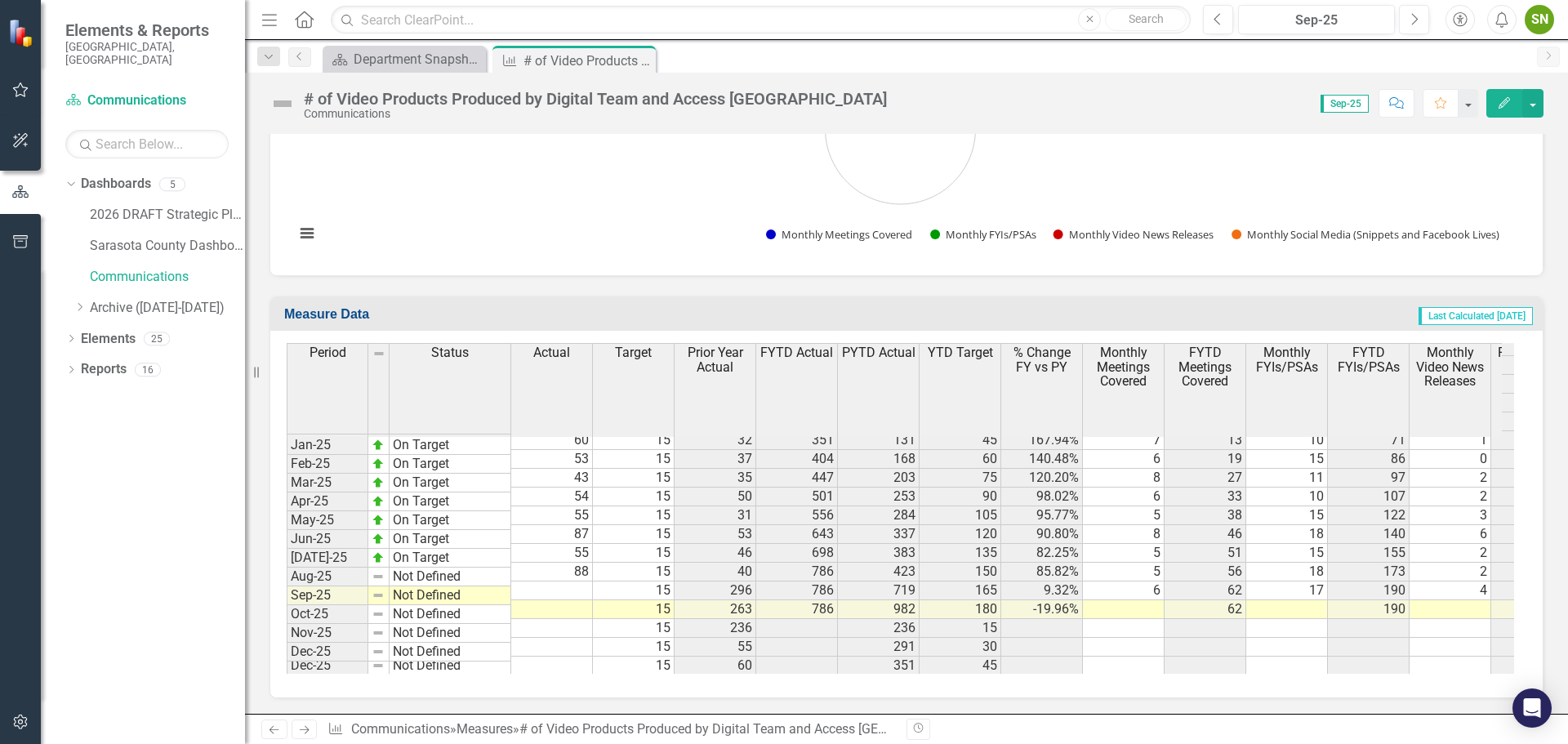
scroll to position [1177, 0]
click at [1236, 596] on tbody "Nov-23 On Target 47 15 99 41 30 141.46% 5 13 2 11 1 2 37 71 Dec-23 On Target 32…" at bounding box center [1011, 430] width 1449 height 489
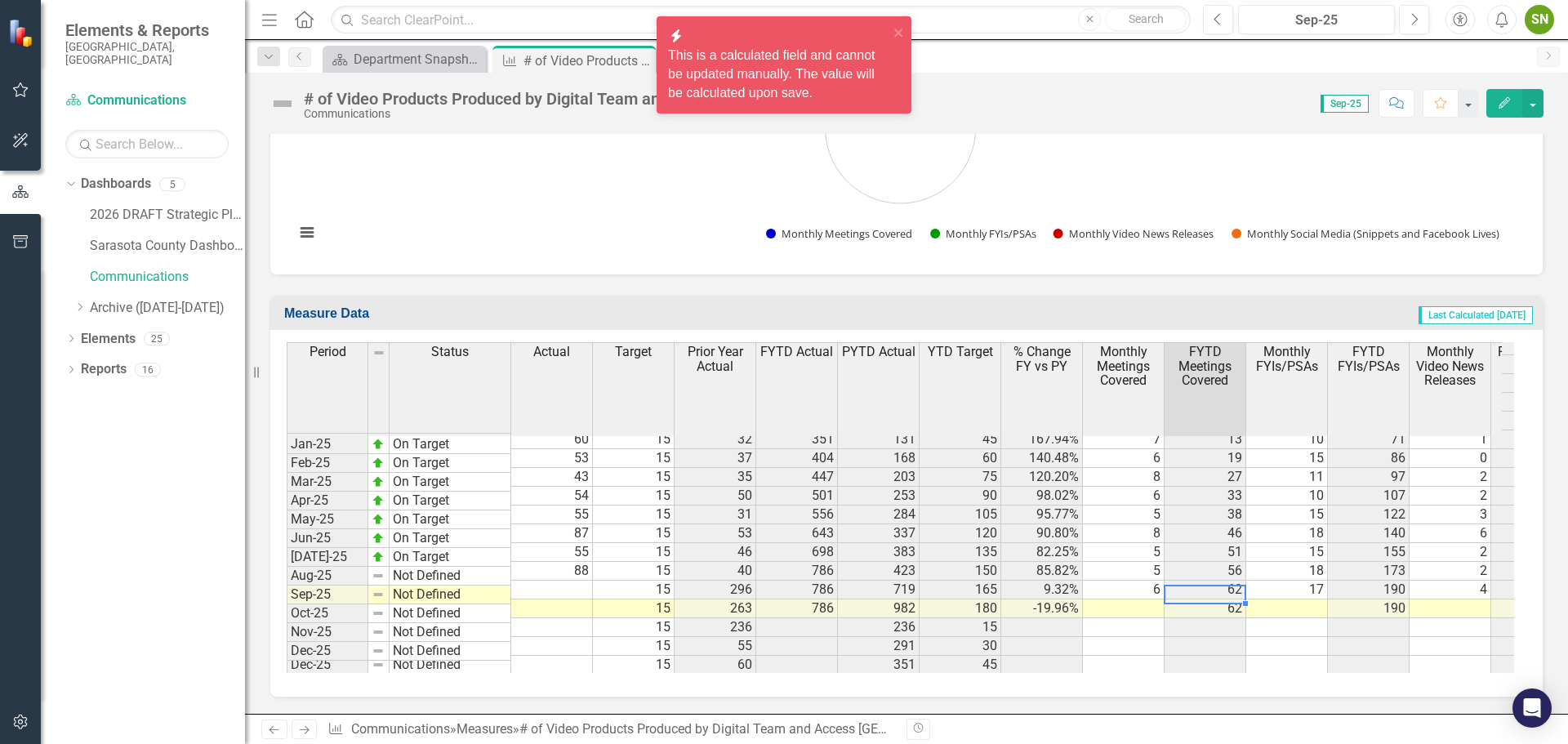
click at [1112, 600] on td at bounding box center [1123, 609] width 82 height 19
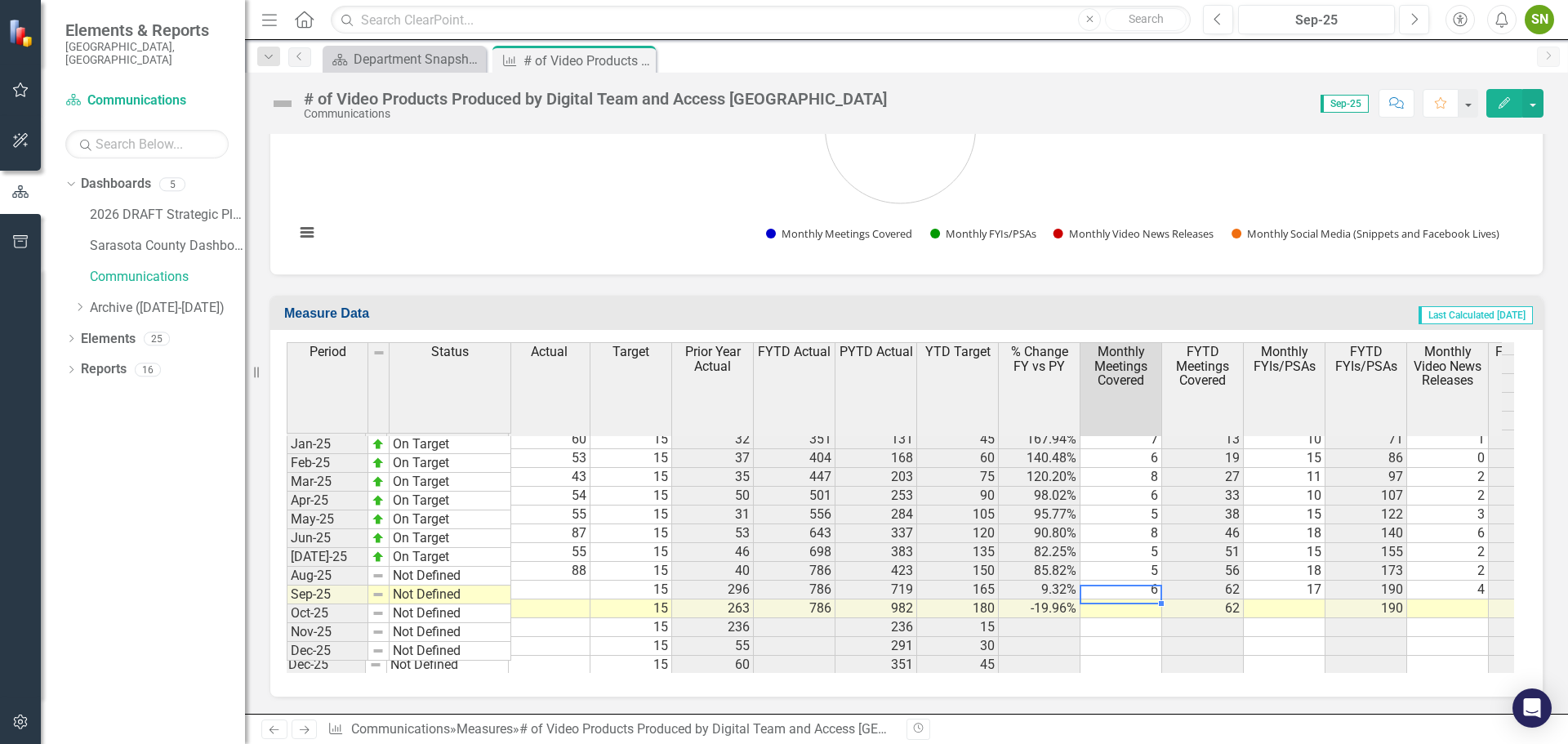
scroll to position [0, 0]
click at [1152, 600] on td at bounding box center [1123, 609] width 82 height 19
click at [1152, 598] on textarea at bounding box center [1123, 595] width 82 height 20
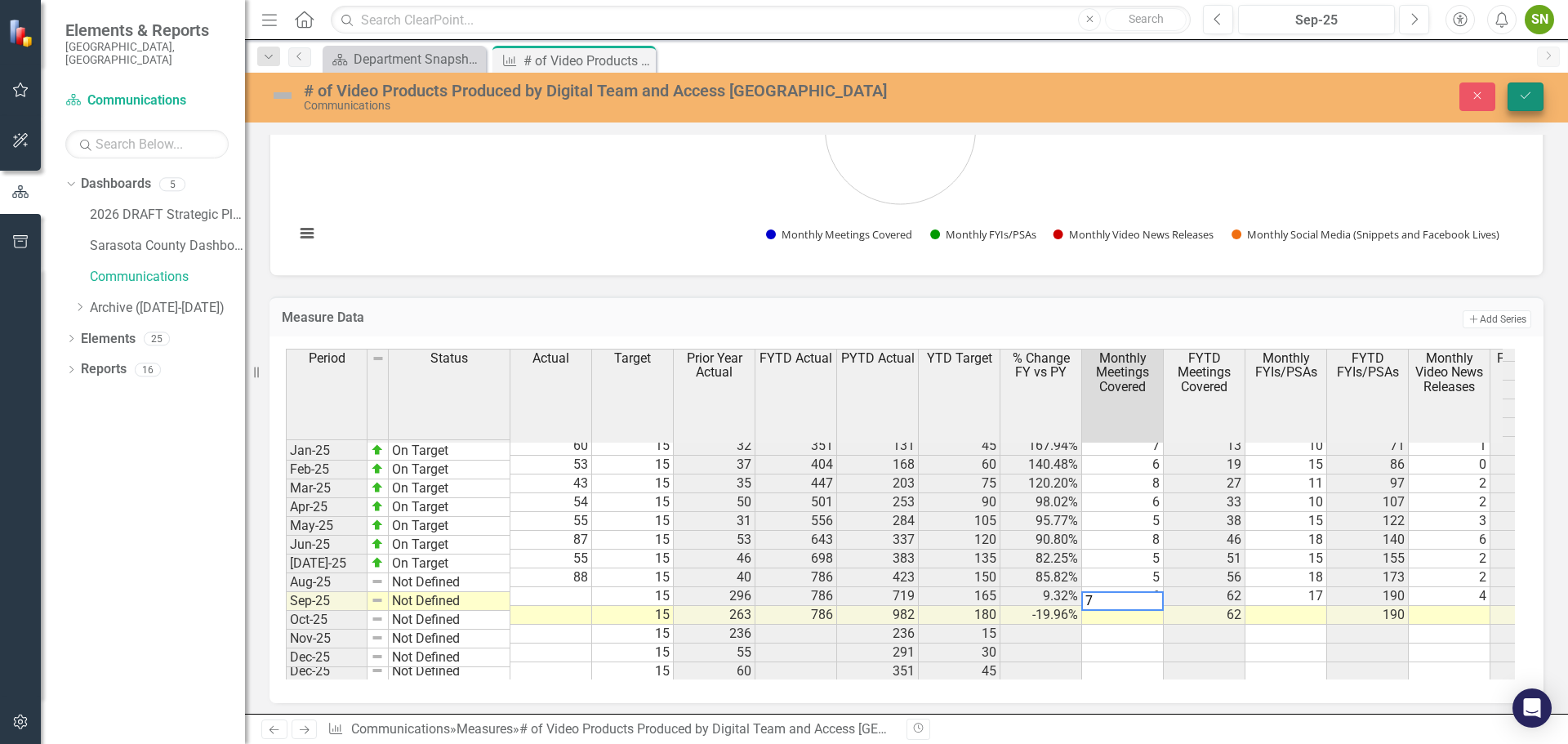
type textarea "7"
click at [1528, 96] on icon "Save" at bounding box center [1526, 96] width 15 height 12
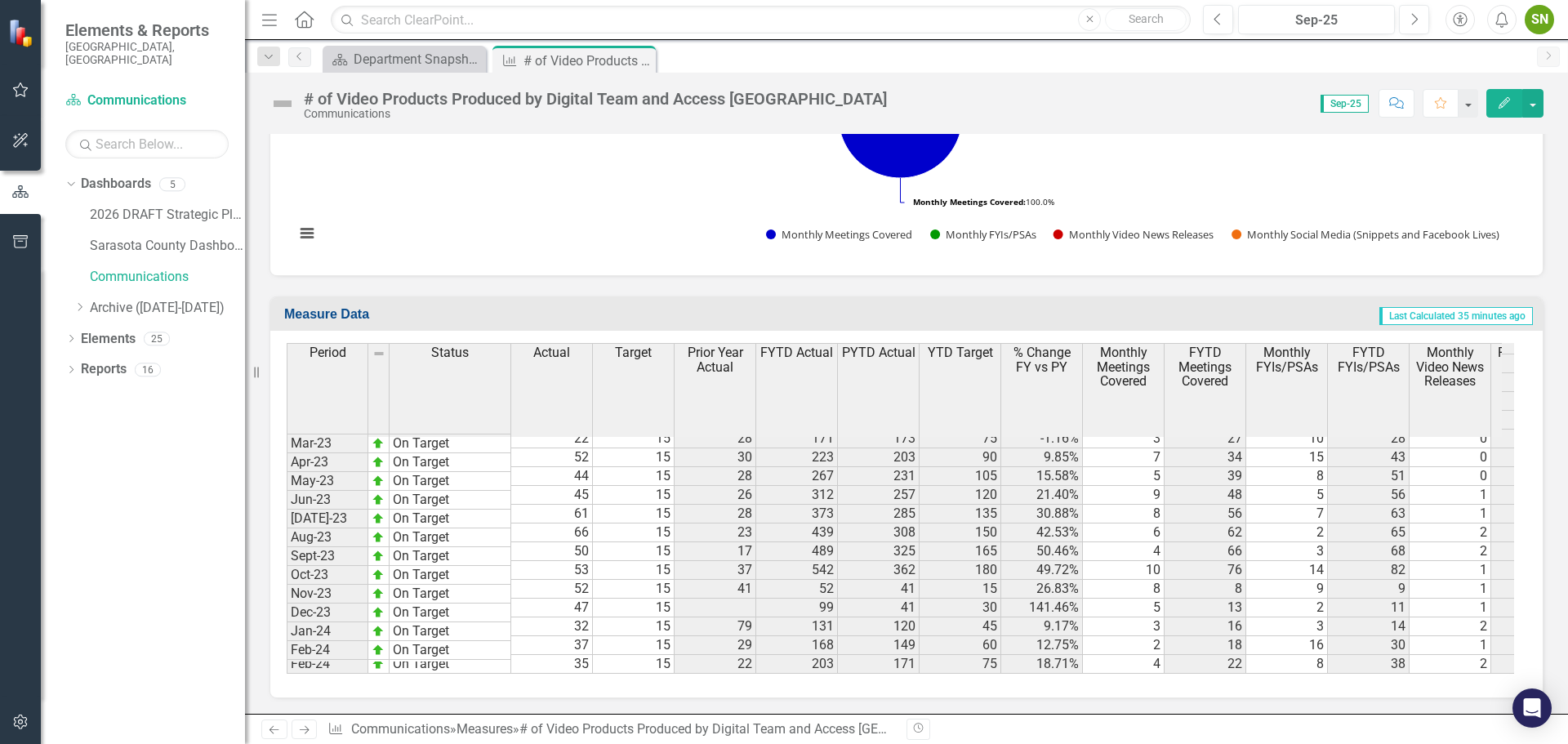
scroll to position [2535, 0]
